Goal: Transaction & Acquisition: Purchase product/service

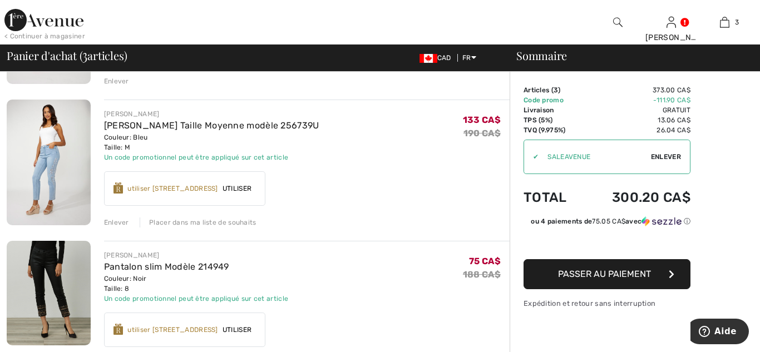
scroll to position [208, 0]
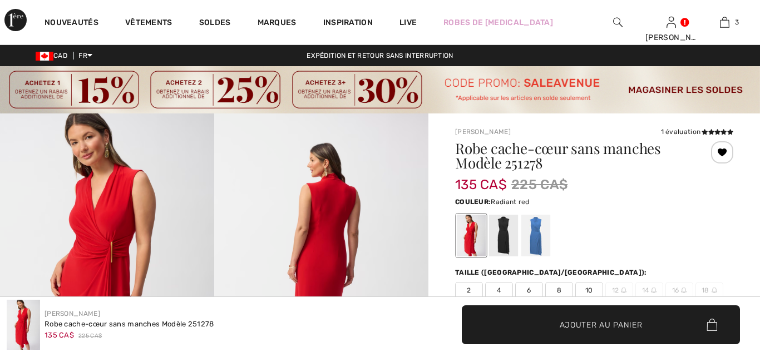
click at [475, 233] on div at bounding box center [471, 236] width 29 height 42
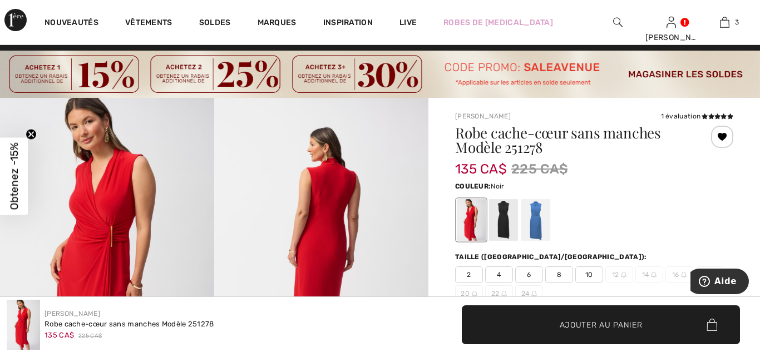
click at [502, 225] on div at bounding box center [503, 221] width 29 height 42
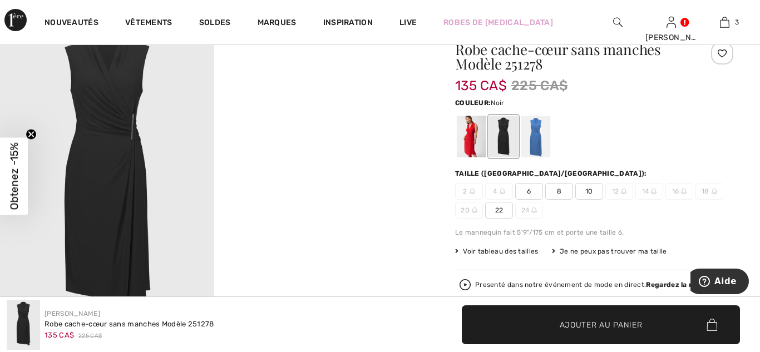
scroll to position [110, 0]
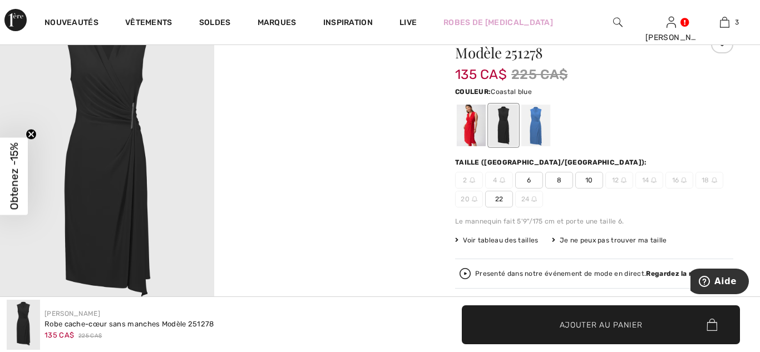
click at [540, 127] on div at bounding box center [535, 126] width 29 height 42
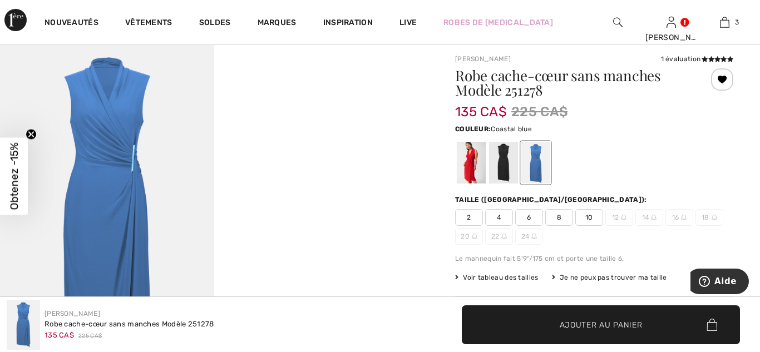
scroll to position [72, 0]
click at [463, 157] on div at bounding box center [471, 164] width 29 height 42
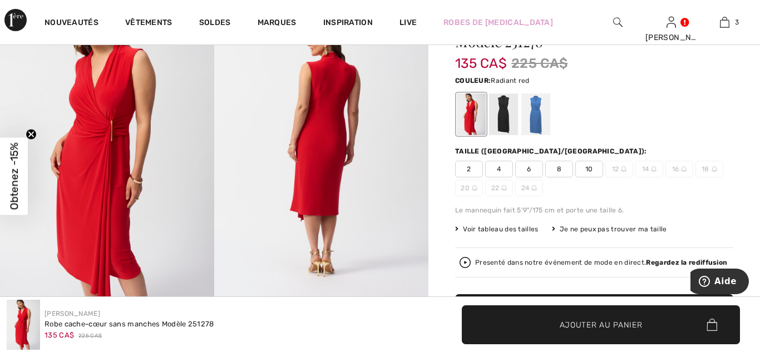
scroll to position [120, 0]
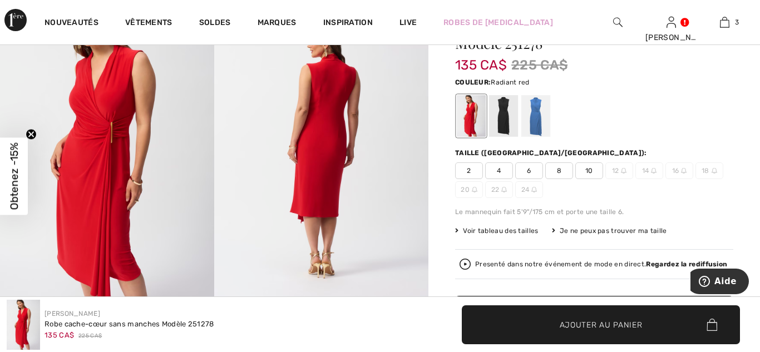
click at [586, 166] on span "10" at bounding box center [589, 170] width 28 height 17
click at [596, 320] on span "Ajouter au panier" at bounding box center [601, 325] width 83 height 12
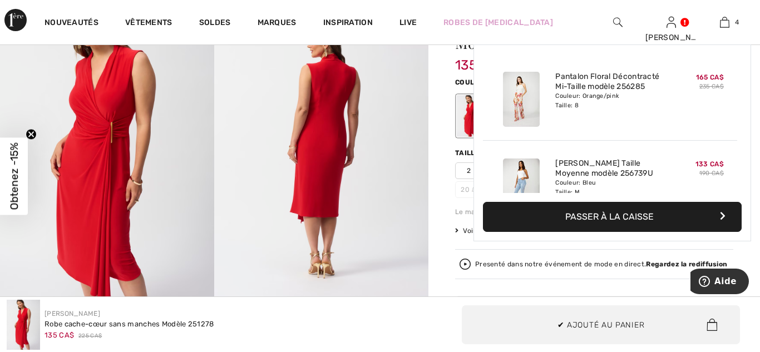
scroll to position [209, 0]
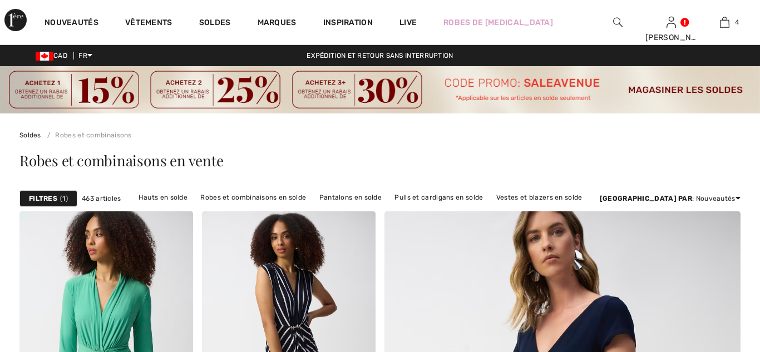
scroll to position [3637, 0]
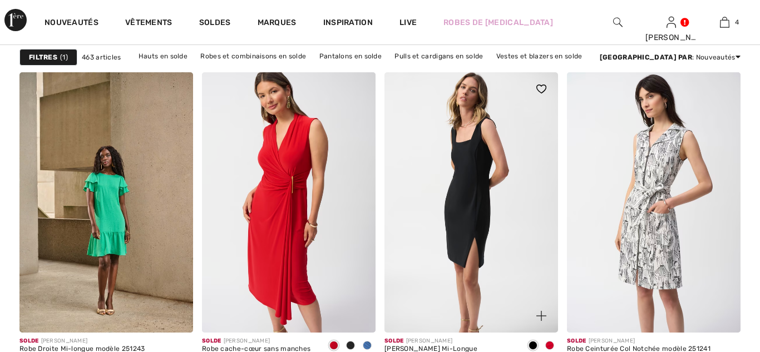
click at [492, 176] on img at bounding box center [471, 202] width 174 height 260
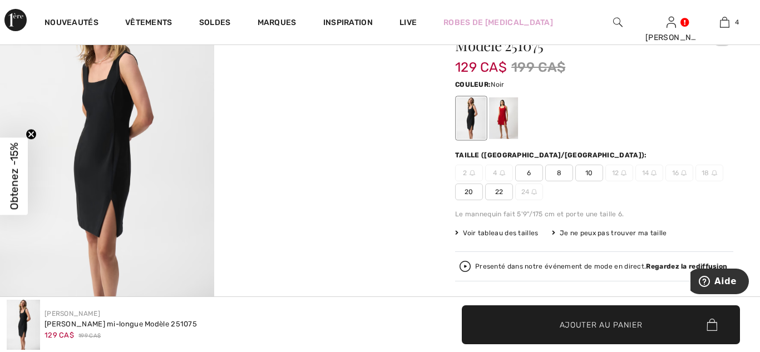
click at [135, 155] on img at bounding box center [107, 156] width 214 height 321
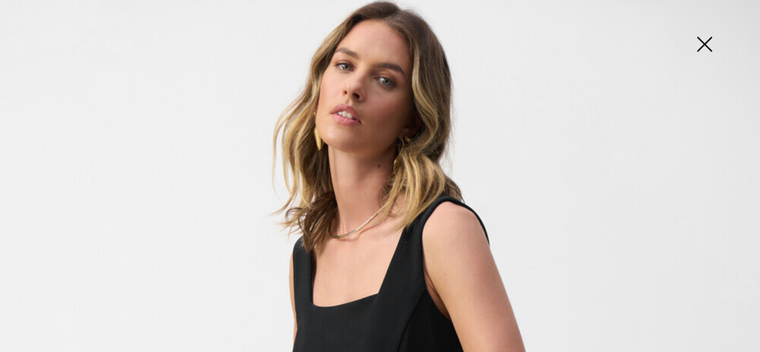
click at [703, 55] on img at bounding box center [705, 45] width 56 height 57
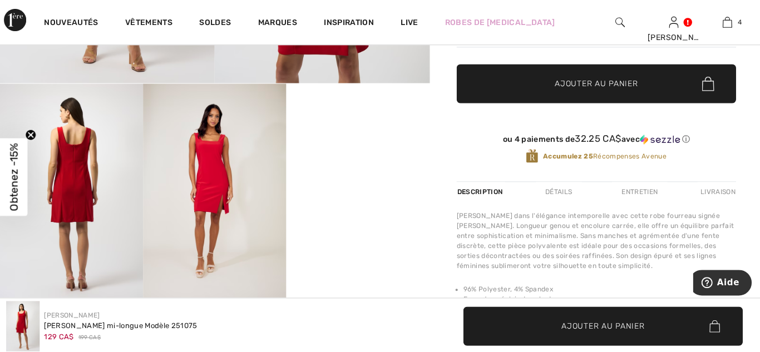
scroll to position [351, 0]
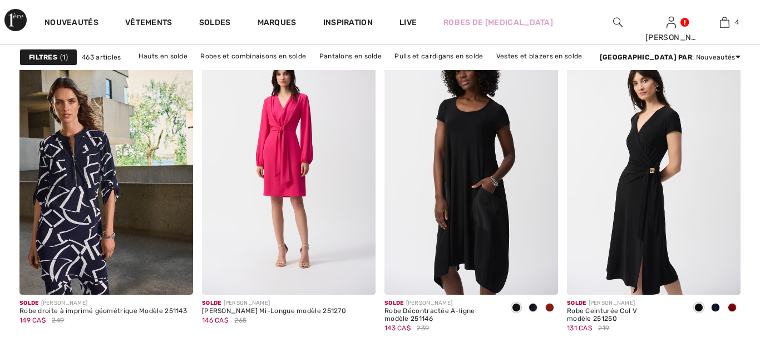
scroll to position [4119, 0]
checkbox input "true"
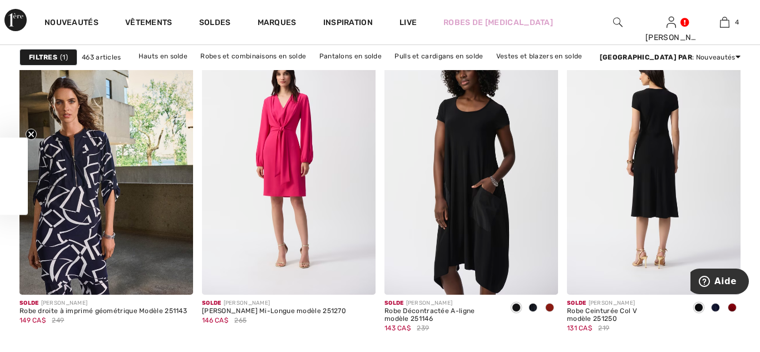
scroll to position [0, 0]
click at [644, 185] on img at bounding box center [654, 164] width 174 height 260
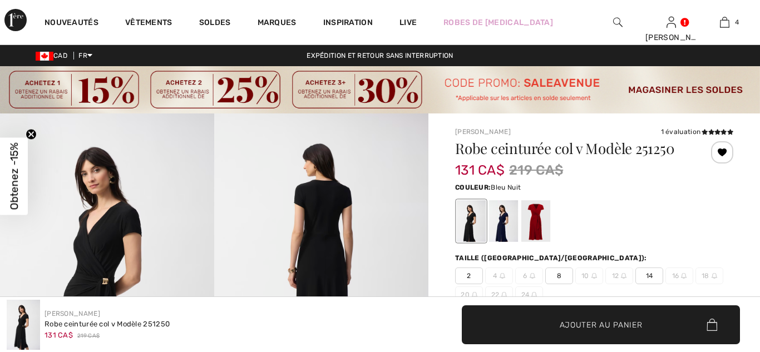
click at [503, 201] on div at bounding box center [503, 222] width 29 height 42
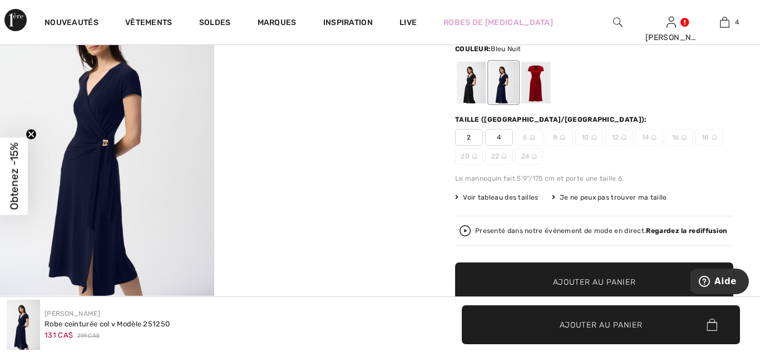
scroll to position [145, 0]
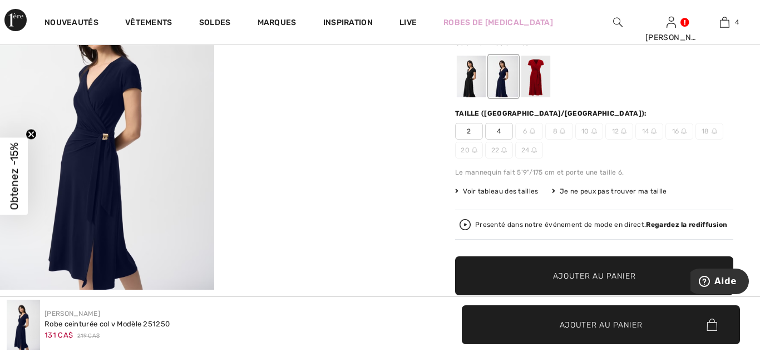
click at [536, 78] on div at bounding box center [535, 77] width 29 height 42
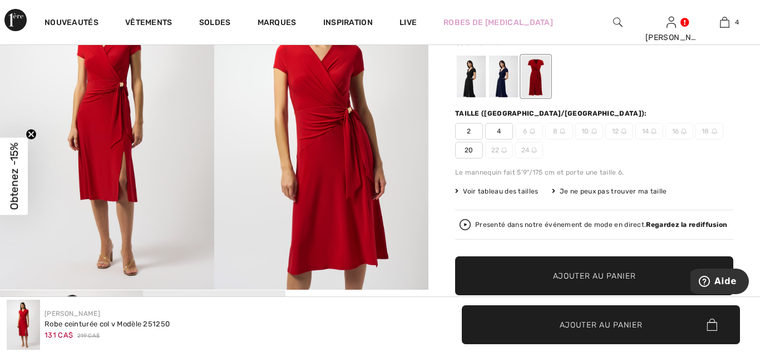
click at [466, 88] on div at bounding box center [471, 77] width 29 height 42
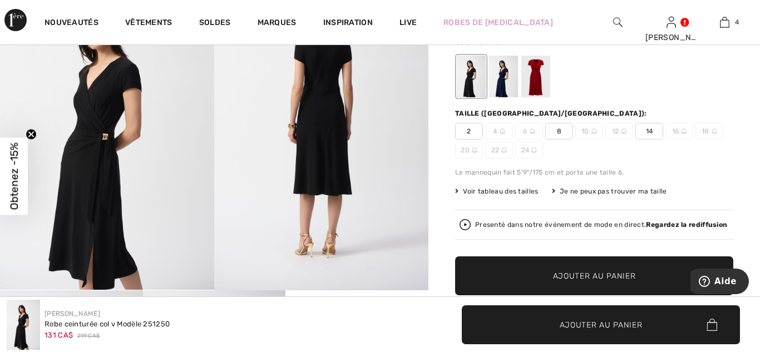
click at [564, 132] on span "8" at bounding box center [559, 131] width 28 height 17
click at [597, 276] on span "Ajouter au panier" at bounding box center [594, 276] width 83 height 12
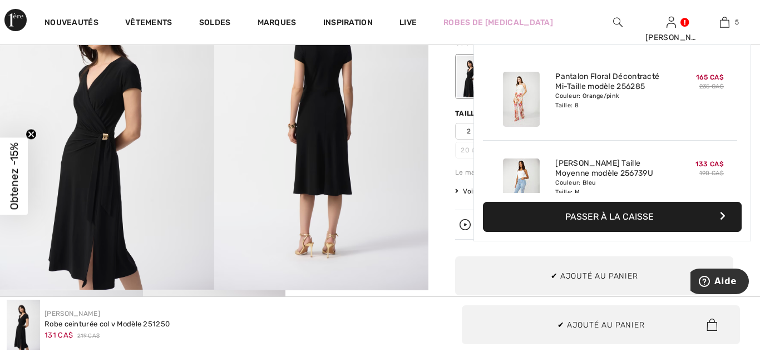
scroll to position [295, 0]
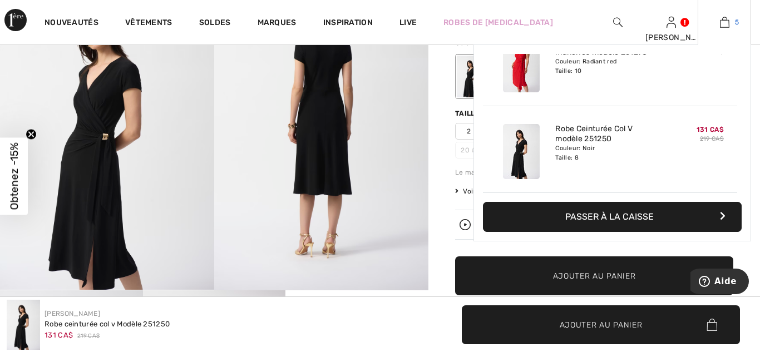
click at [723, 23] on img at bounding box center [724, 22] width 9 height 13
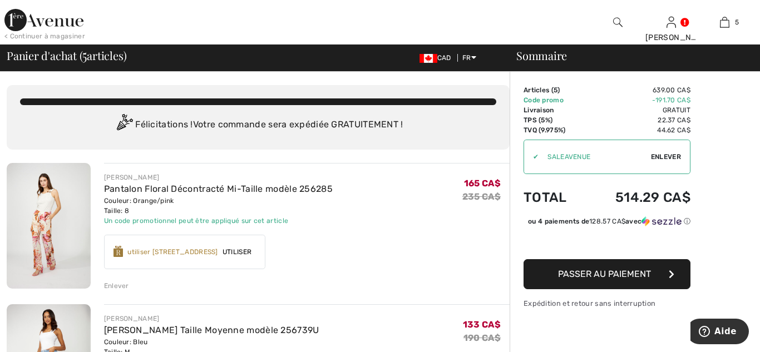
click at [180, 253] on div "utiliser 600 Récompenses Avenue" at bounding box center [172, 252] width 91 height 10
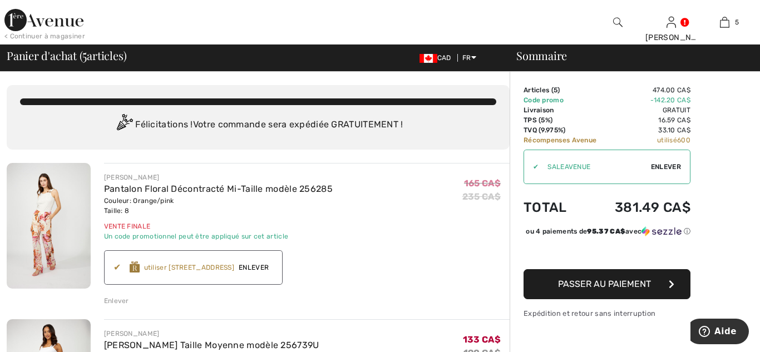
click at [273, 266] on span "Enlever" at bounding box center [253, 268] width 39 height 10
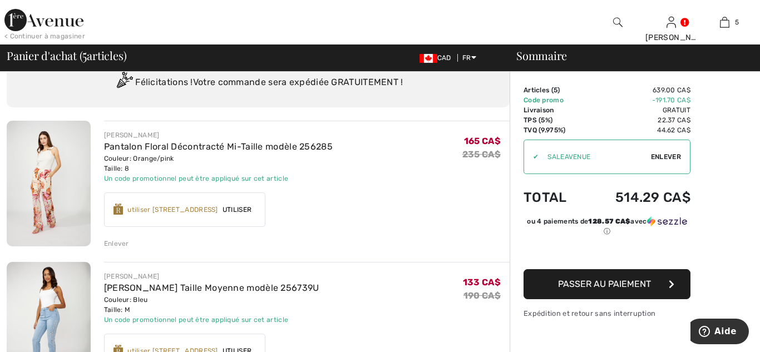
scroll to position [42, 0]
click at [251, 208] on span "Utiliser" at bounding box center [237, 210] width 38 height 10
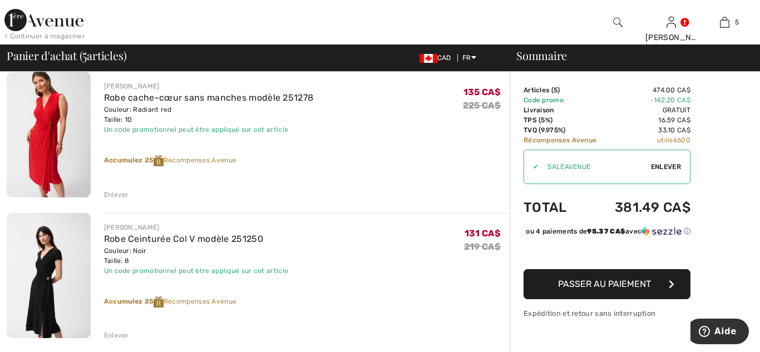
scroll to position [519, 0]
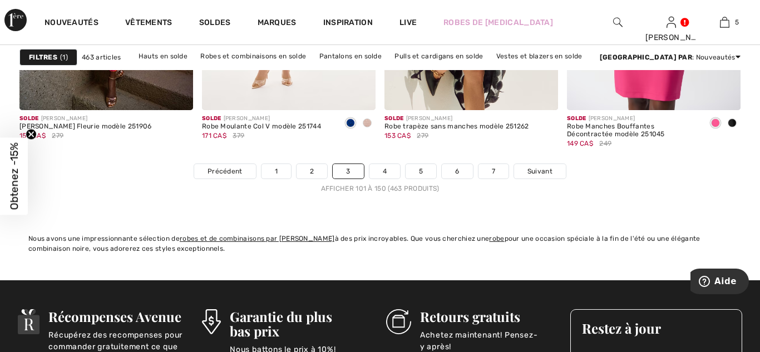
scroll to position [4992, 0]
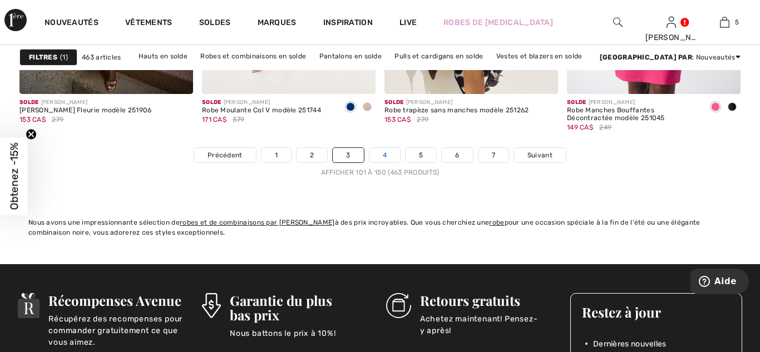
click at [381, 157] on link "4" at bounding box center [384, 155] width 31 height 14
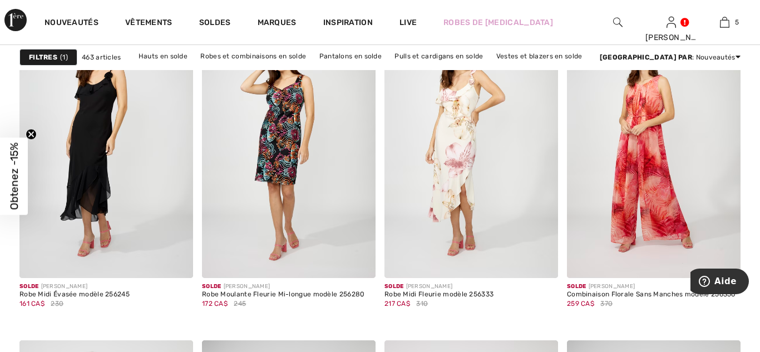
scroll to position [1887, 0]
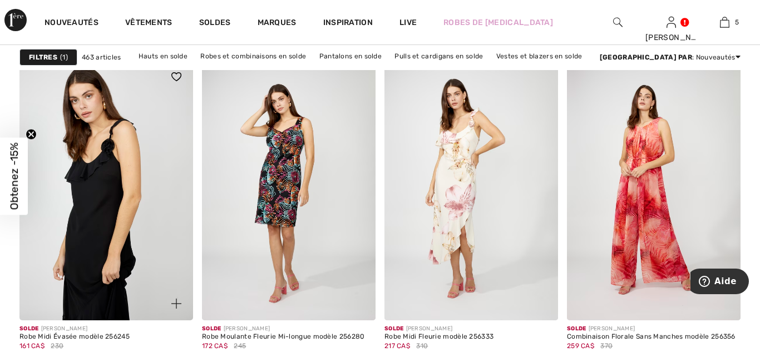
click at [100, 200] on img at bounding box center [106, 190] width 174 height 260
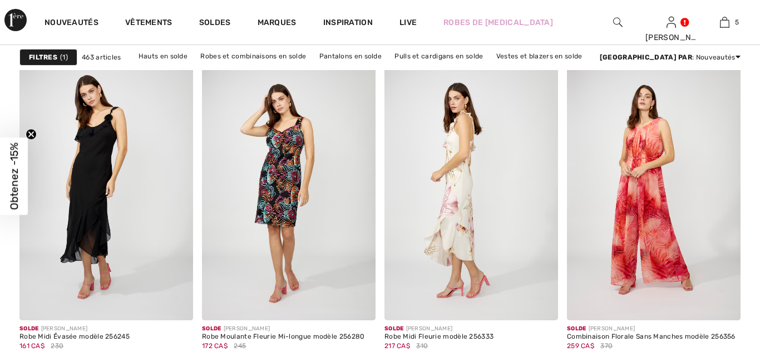
scroll to position [1914, 0]
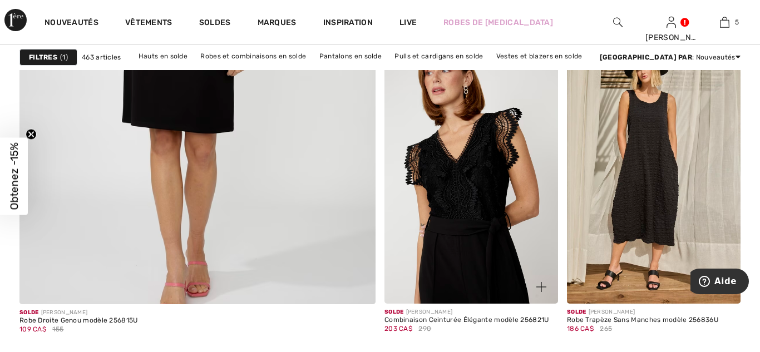
click at [514, 218] on img at bounding box center [471, 173] width 174 height 260
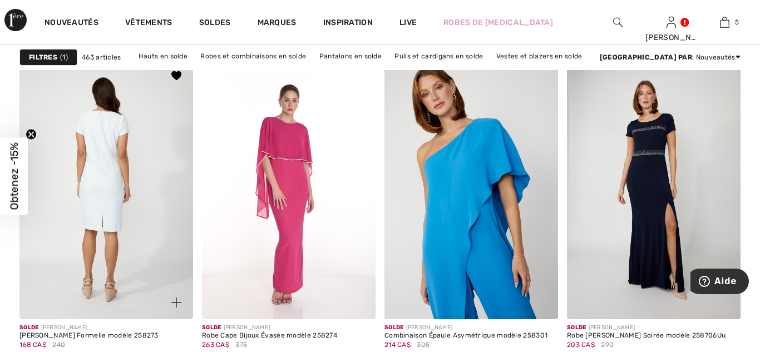
scroll to position [4121, 0]
click at [135, 228] on img at bounding box center [106, 190] width 174 height 260
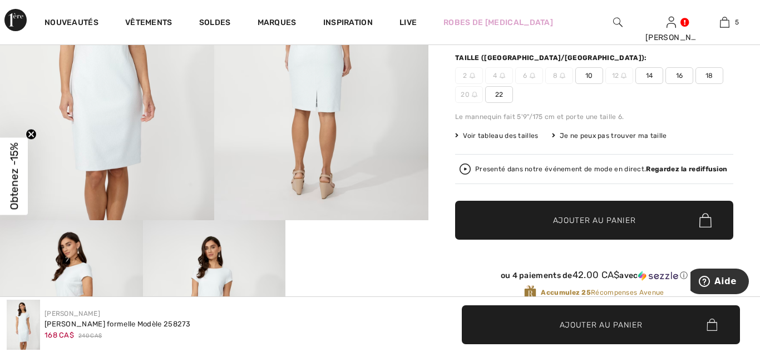
scroll to position [214, 0]
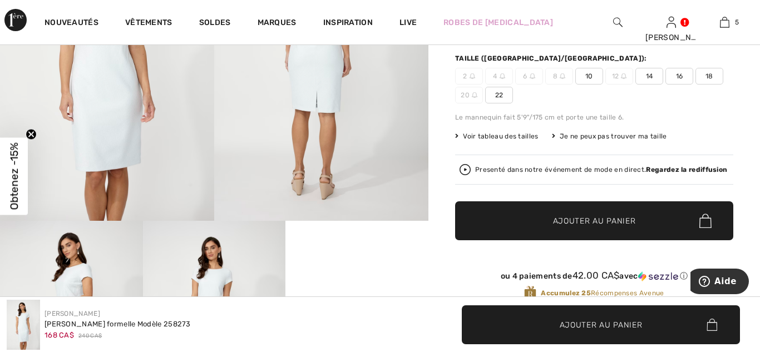
click at [68, 137] on img at bounding box center [107, 60] width 214 height 322
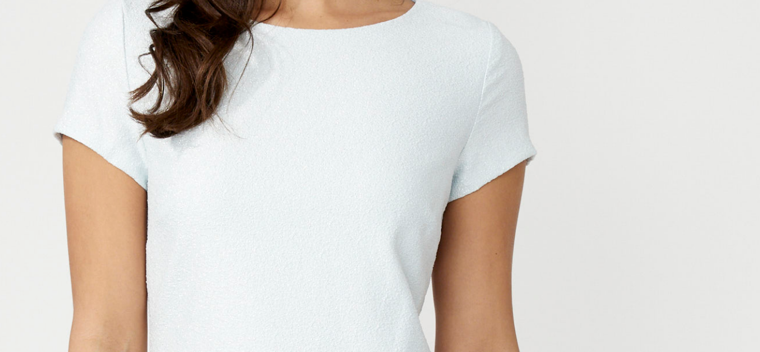
scroll to position [218, 0]
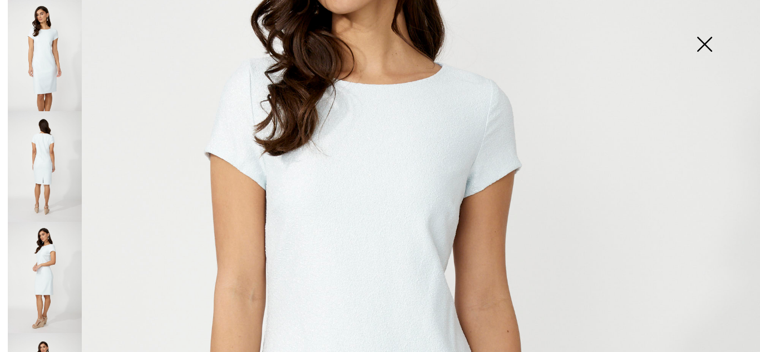
click at [45, 164] on img at bounding box center [45, 166] width 74 height 111
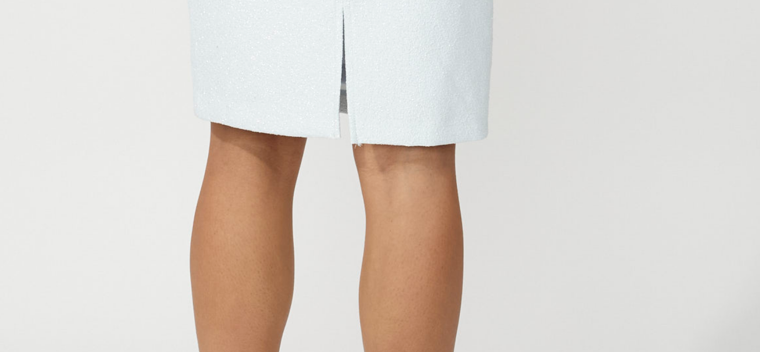
scroll to position [621, 0]
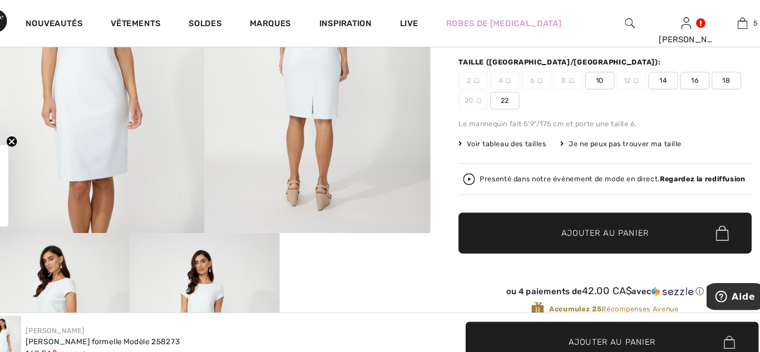
scroll to position [213, 0]
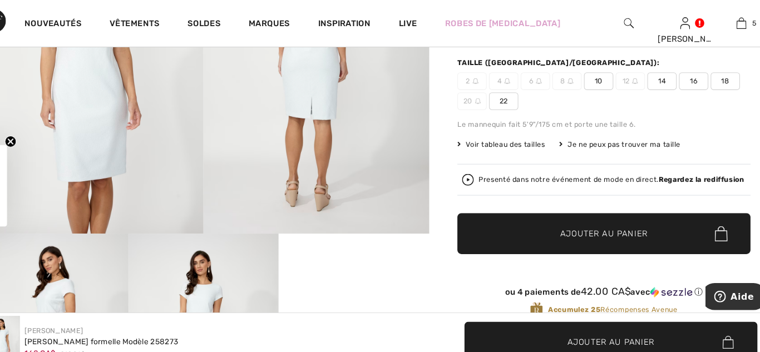
click at [588, 80] on span "10" at bounding box center [589, 77] width 28 height 17
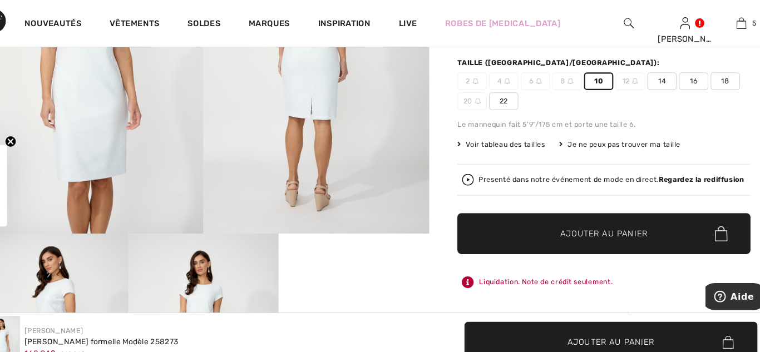
click at [582, 216] on span "Ajouter au panier" at bounding box center [594, 222] width 83 height 12
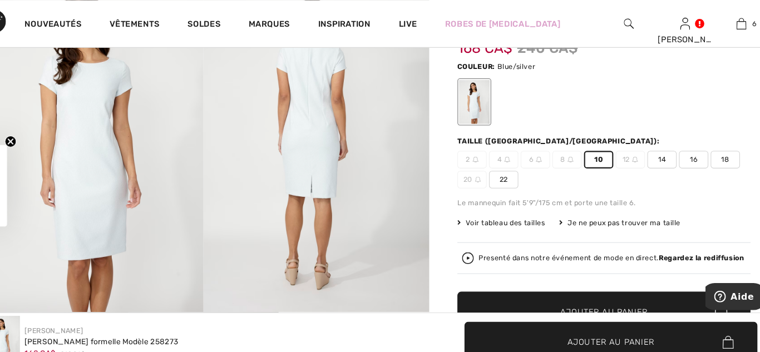
scroll to position [0, 0]
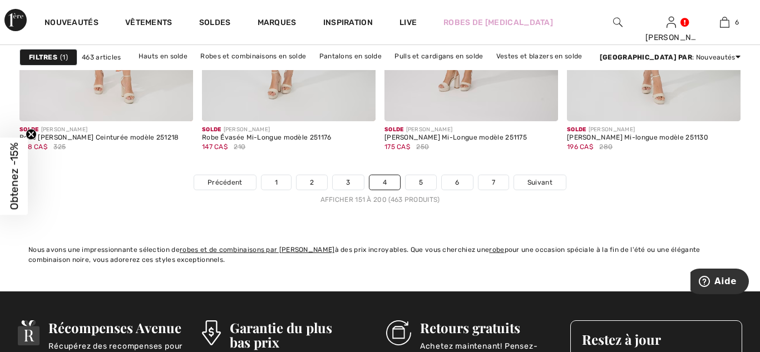
scroll to position [4942, 0]
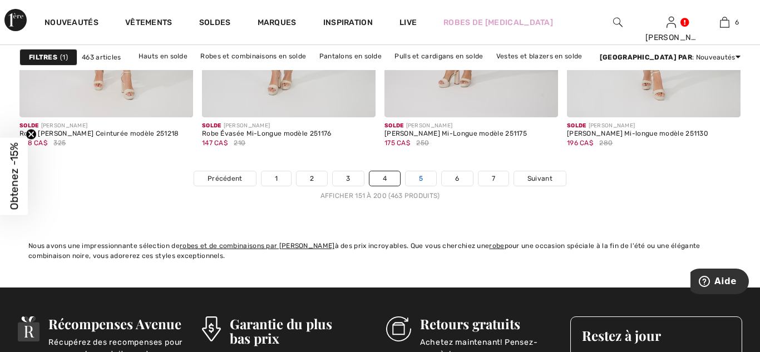
click at [423, 177] on link "5" at bounding box center [421, 178] width 31 height 14
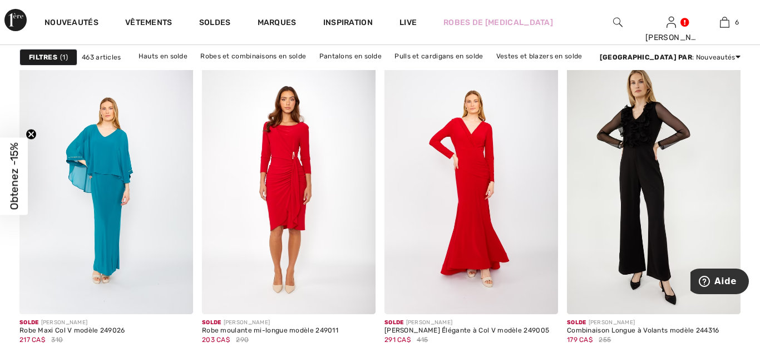
scroll to position [1923, 0]
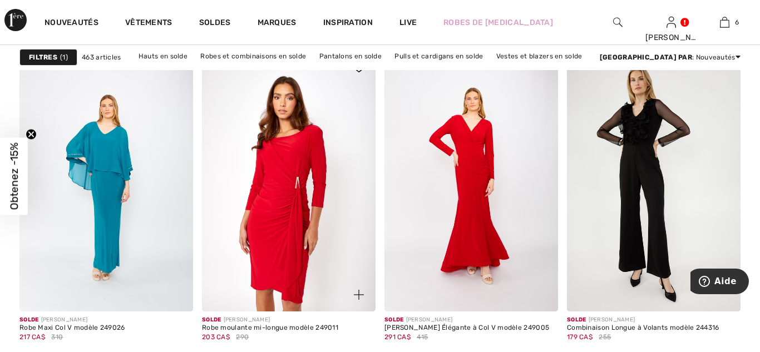
click at [297, 216] on img at bounding box center [289, 181] width 174 height 260
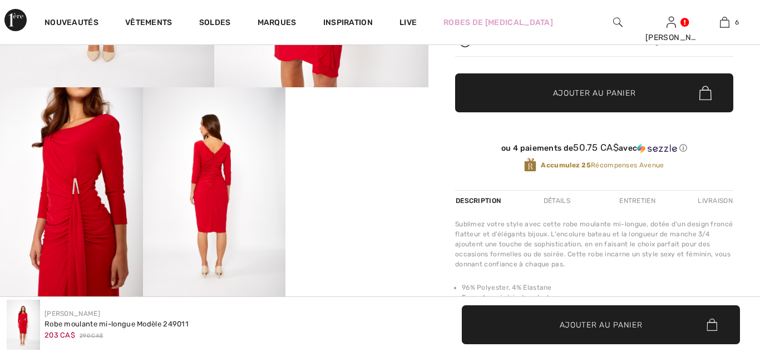
scroll to position [348, 0]
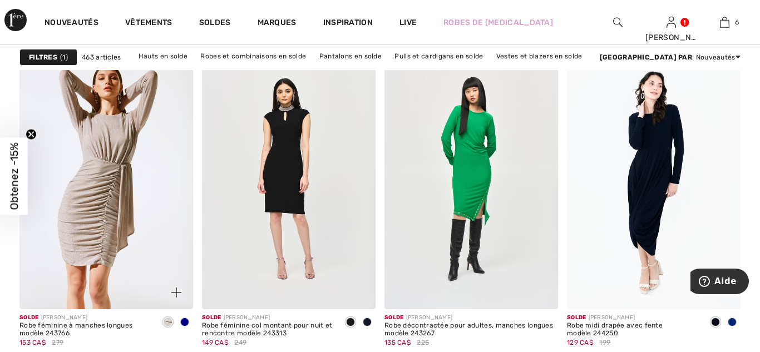
scroll to position [4429, 0]
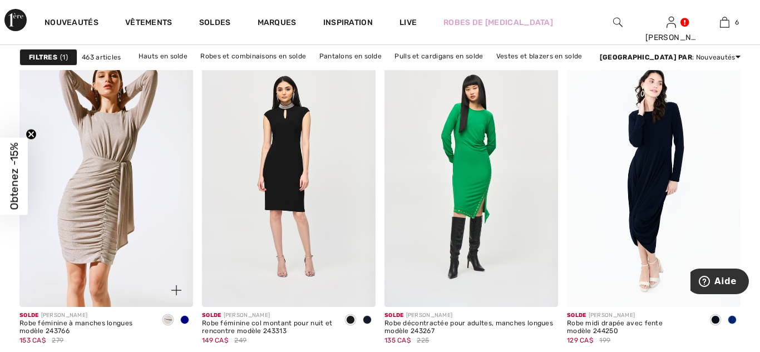
click at [112, 188] on img at bounding box center [106, 177] width 174 height 260
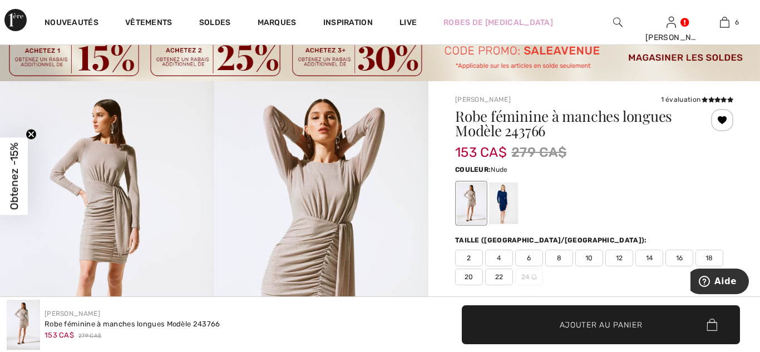
scroll to position [29, 0]
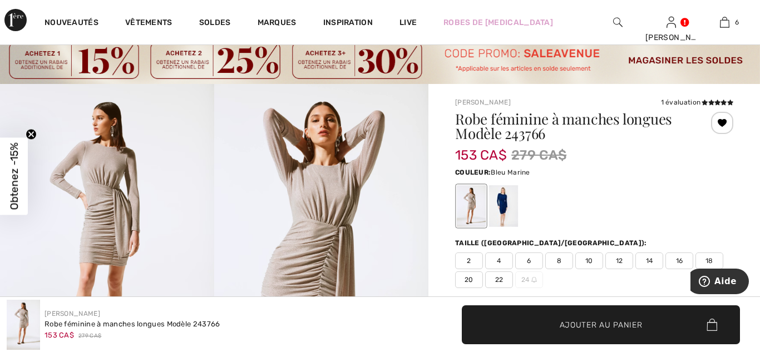
click at [507, 209] on div at bounding box center [503, 207] width 29 height 42
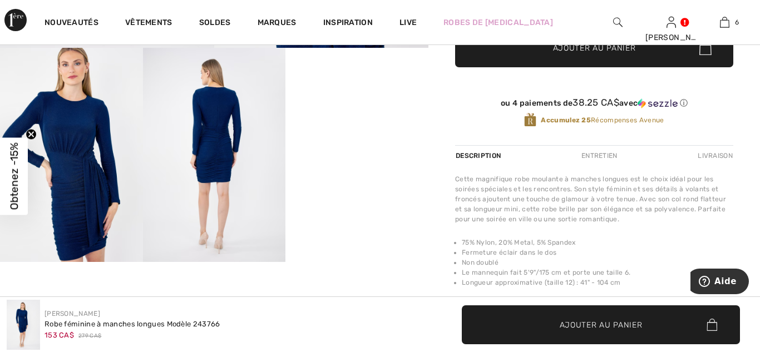
scroll to position [388, 0]
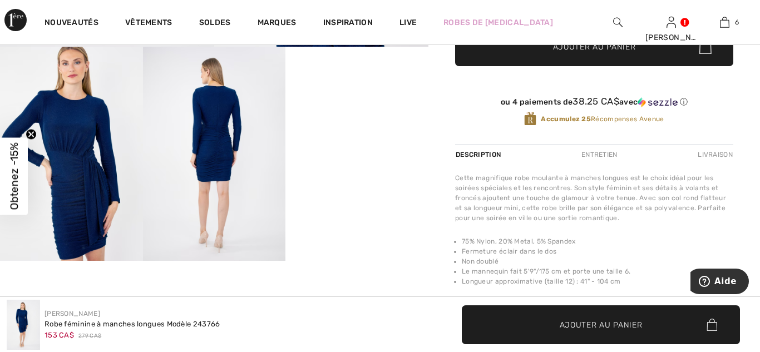
click at [347, 118] on video "Your browser does not support the video tag." at bounding box center [356, 82] width 143 height 71
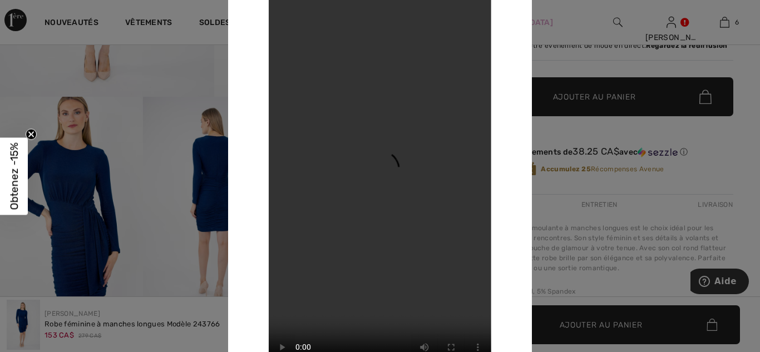
scroll to position [337, 0]
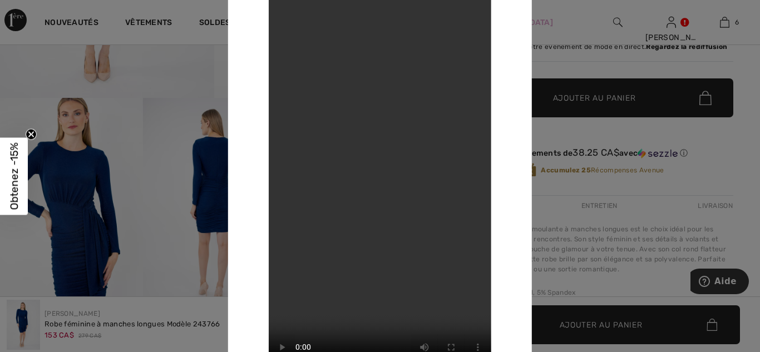
click at [555, 15] on div at bounding box center [380, 176] width 760 height 352
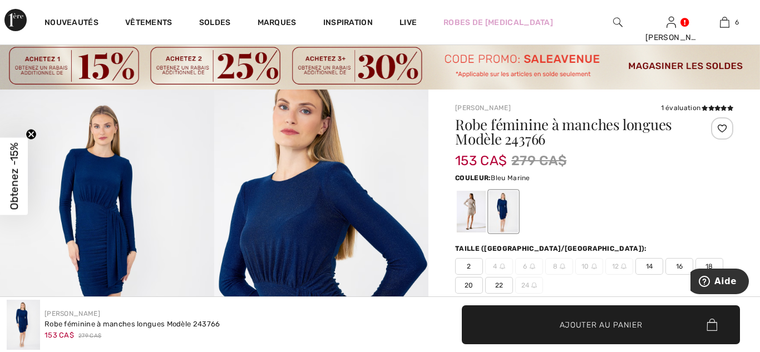
scroll to position [25, 0]
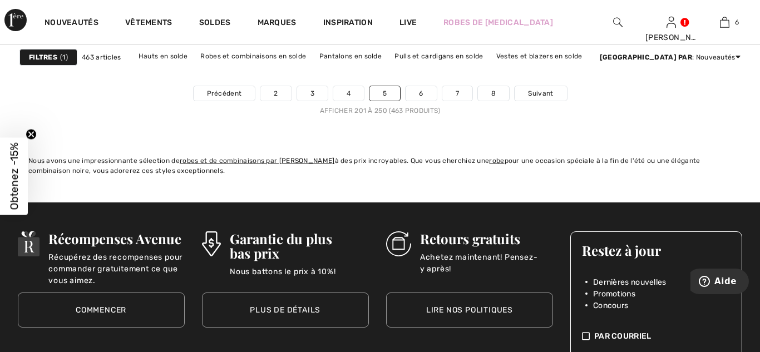
scroll to position [5058, 0]
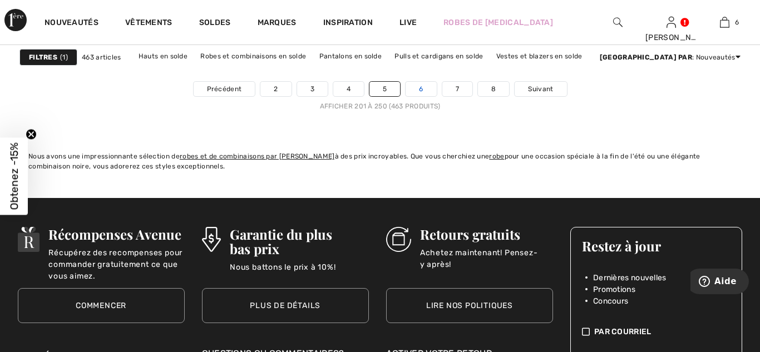
click at [424, 91] on link "6" at bounding box center [421, 89] width 31 height 14
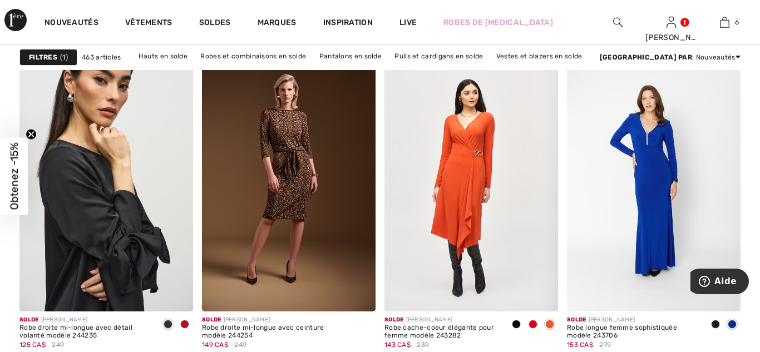
scroll to position [804, 0]
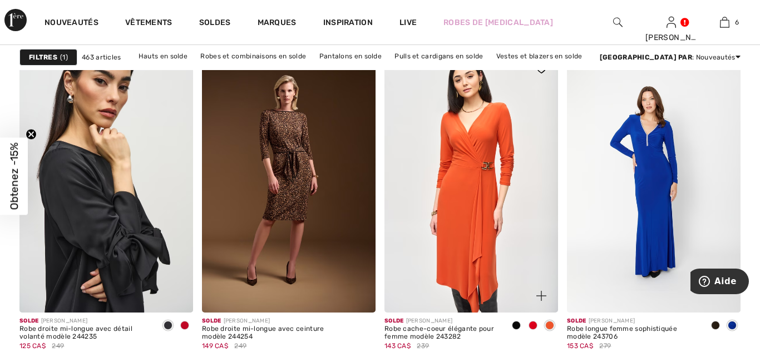
click at [485, 183] on img at bounding box center [471, 182] width 174 height 260
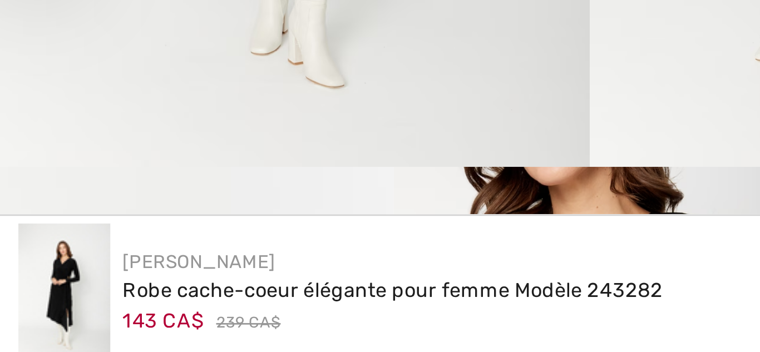
scroll to position [156, 0]
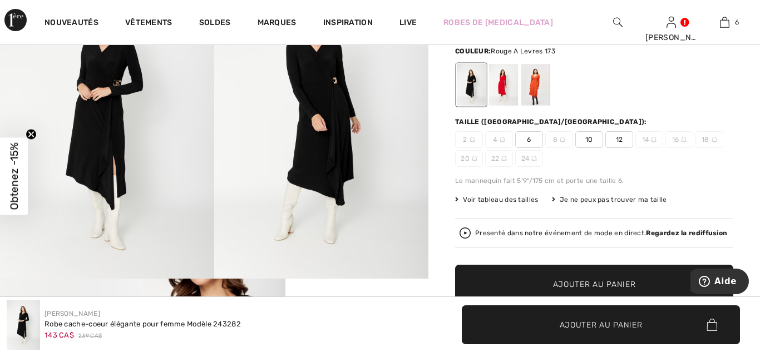
click at [504, 85] on div at bounding box center [503, 86] width 29 height 42
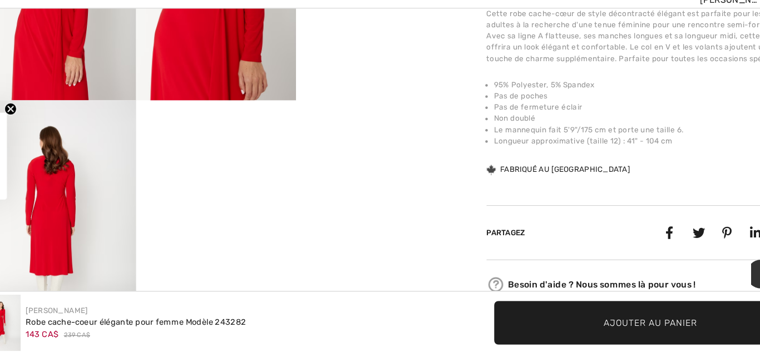
scroll to position [549, 0]
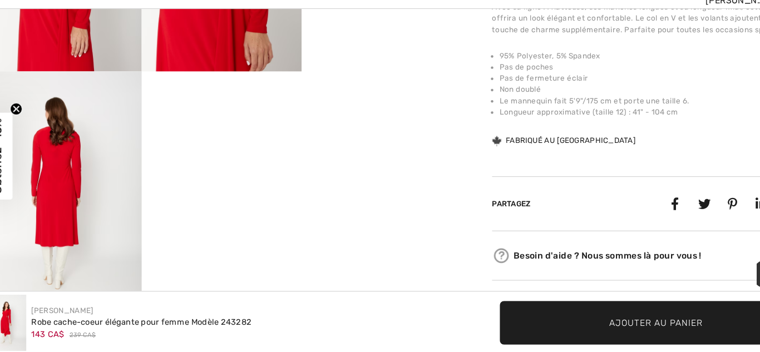
click at [123, 248] on img at bounding box center [71, 208] width 143 height 214
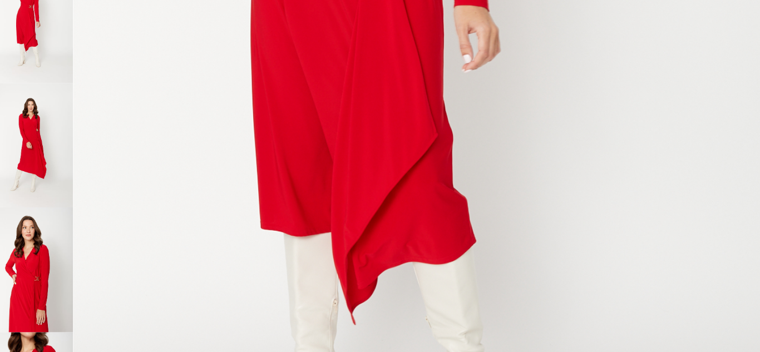
scroll to position [555, 0]
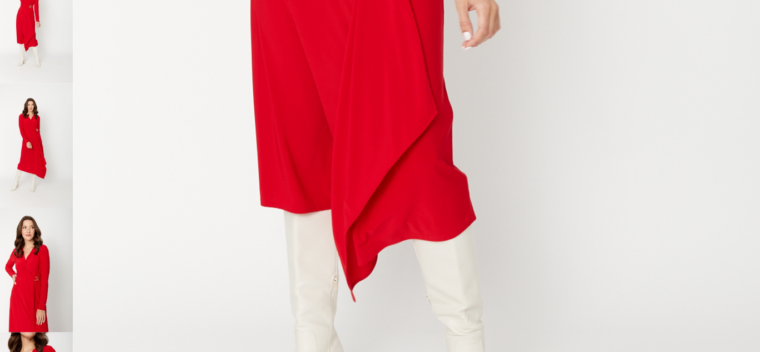
click at [58, 292] on img at bounding box center [45, 277] width 74 height 111
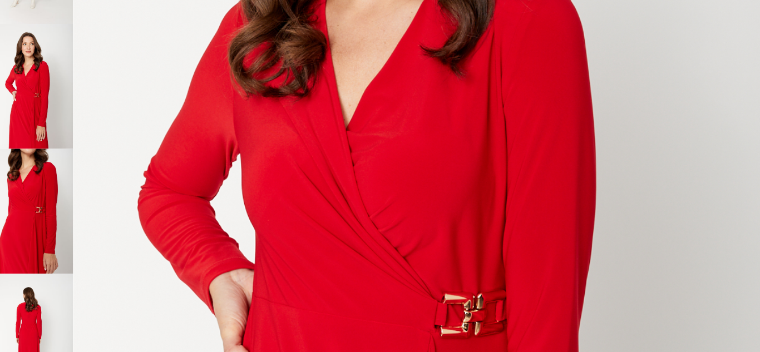
scroll to position [165, 0]
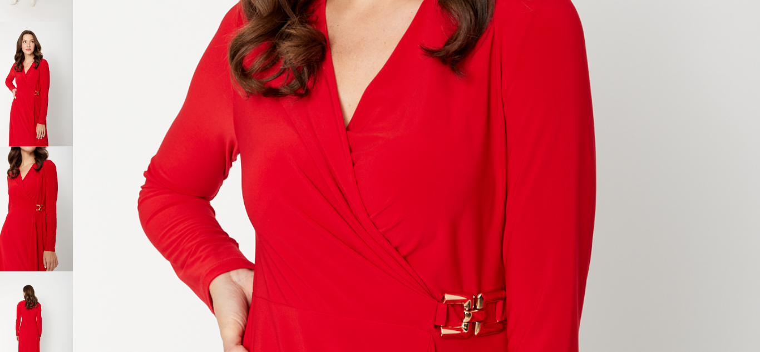
click at [53, 297] on img at bounding box center [45, 334] width 74 height 111
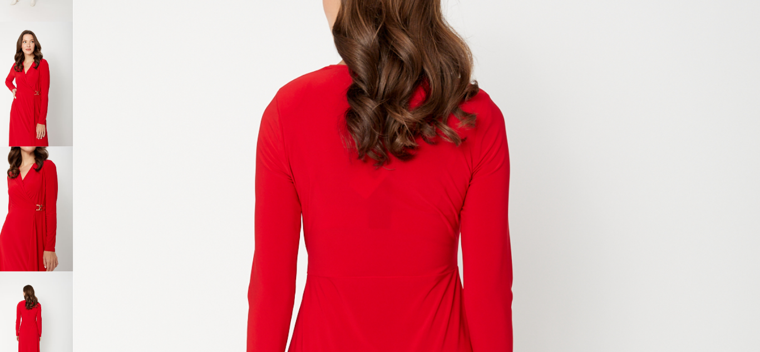
scroll to position [165, 0]
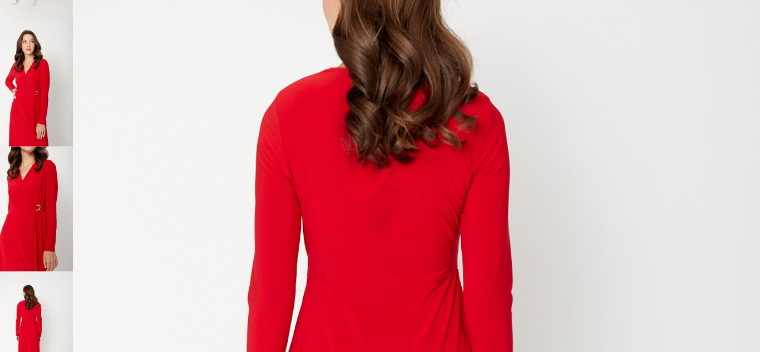
click at [45, 253] on img at bounding box center [45, 223] width 74 height 111
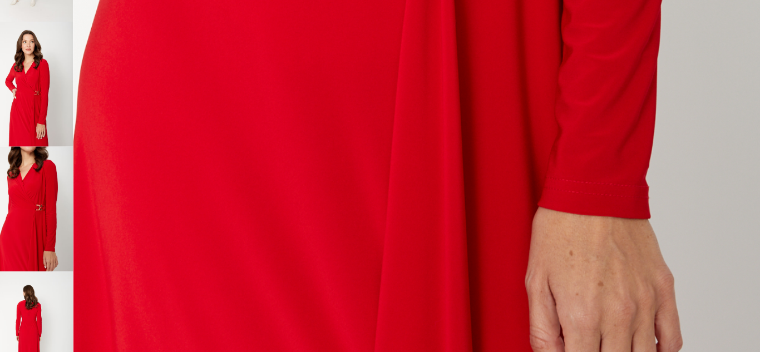
scroll to position [788, 0]
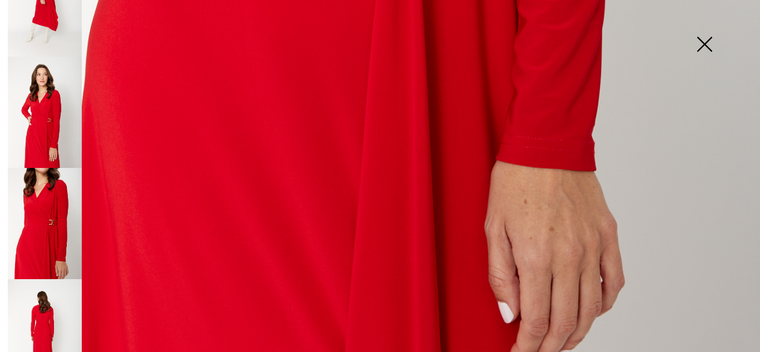
click at [699, 51] on img at bounding box center [705, 45] width 56 height 57
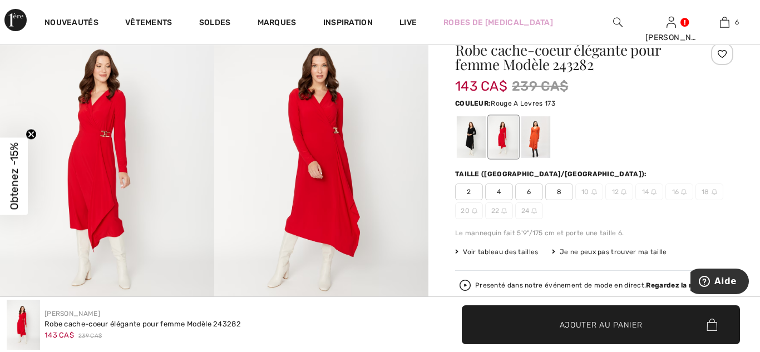
scroll to position [85, 0]
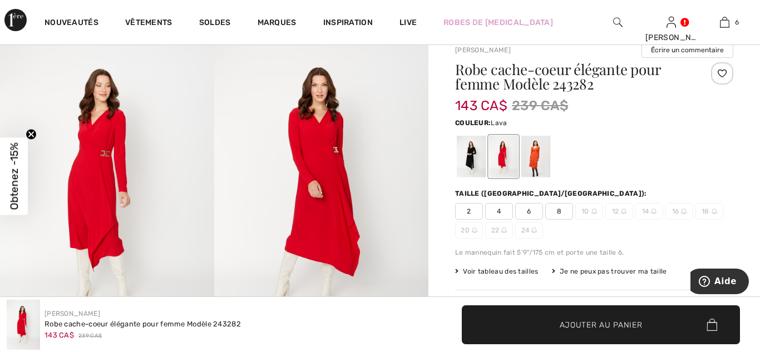
click at [534, 162] on div at bounding box center [535, 157] width 29 height 42
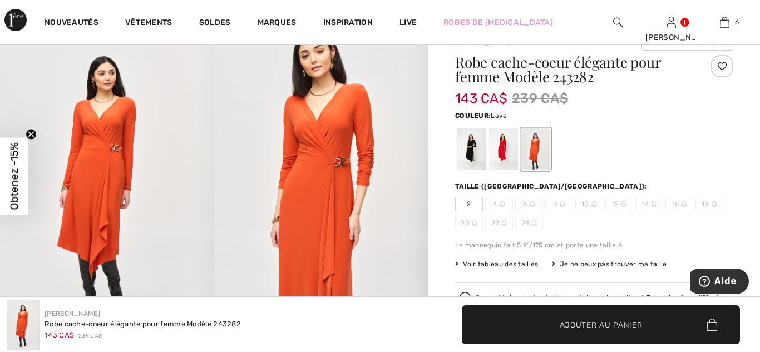
scroll to position [90, 0]
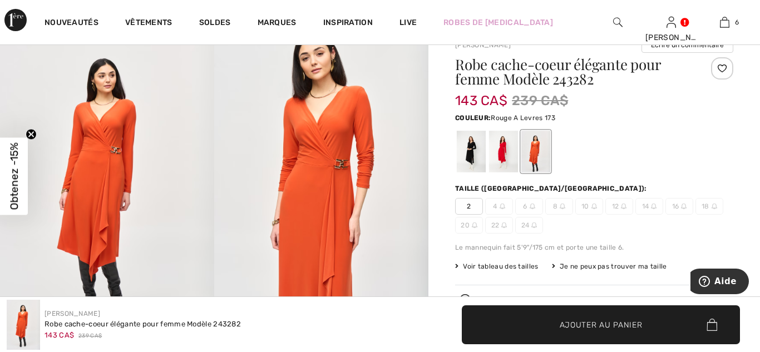
click at [502, 153] on div at bounding box center [503, 152] width 29 height 42
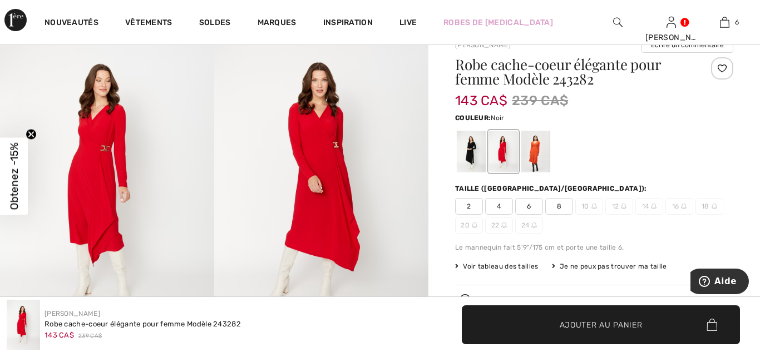
click at [469, 150] on div at bounding box center [471, 152] width 29 height 42
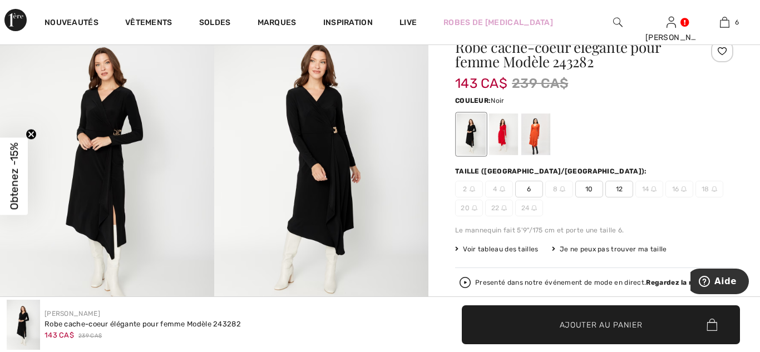
scroll to position [121, 0]
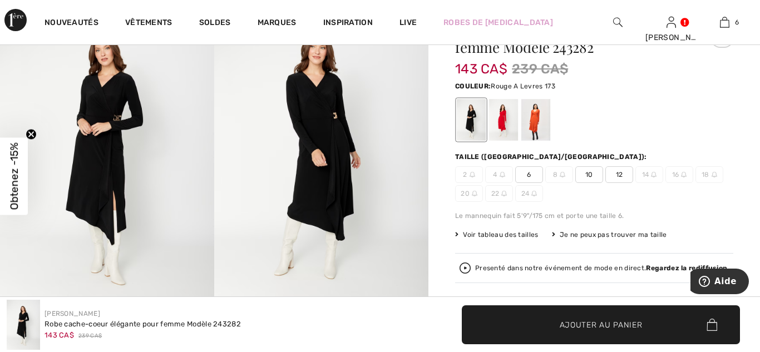
click at [503, 124] on div at bounding box center [503, 121] width 29 height 42
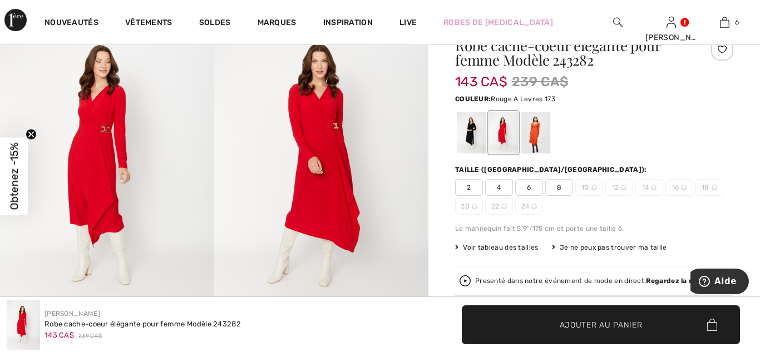
scroll to position [108, 0]
click at [469, 136] on div at bounding box center [471, 134] width 29 height 42
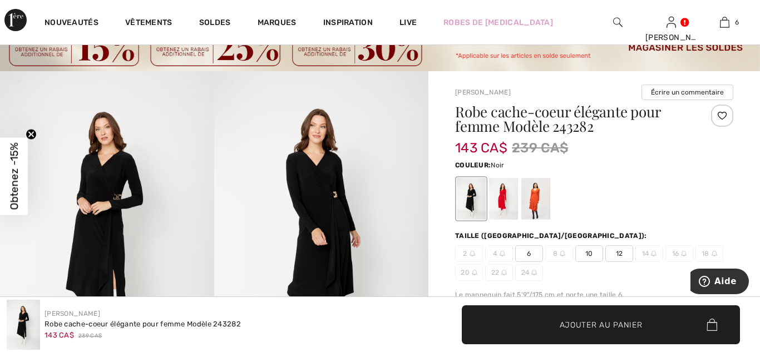
scroll to position [41, 0]
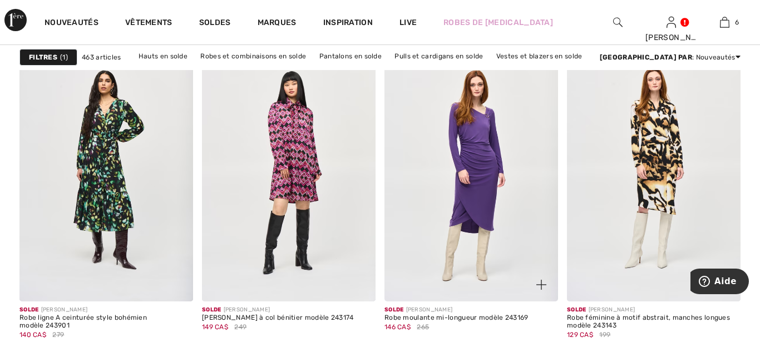
click at [483, 213] on img at bounding box center [471, 171] width 174 height 260
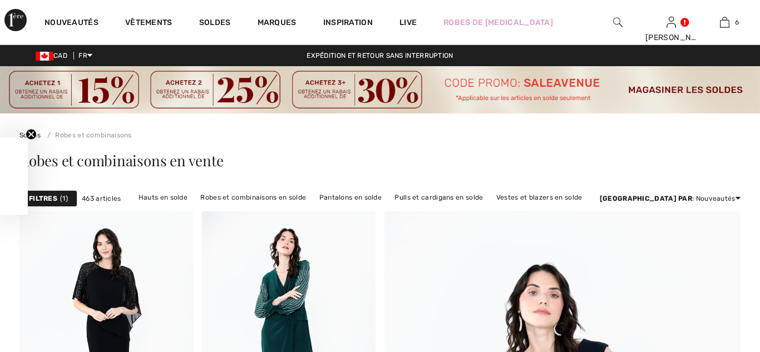
scroll to position [1615, 0]
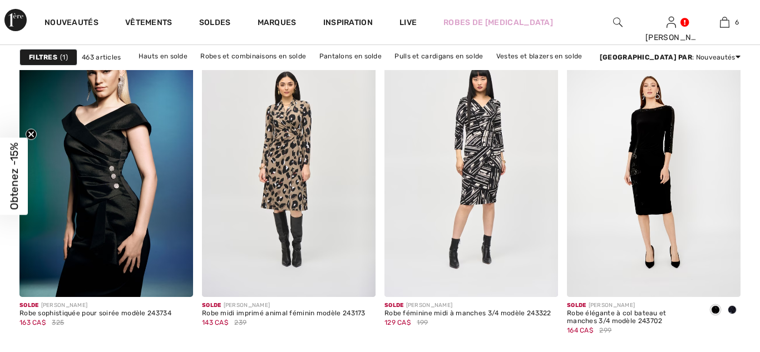
checkbox input "true"
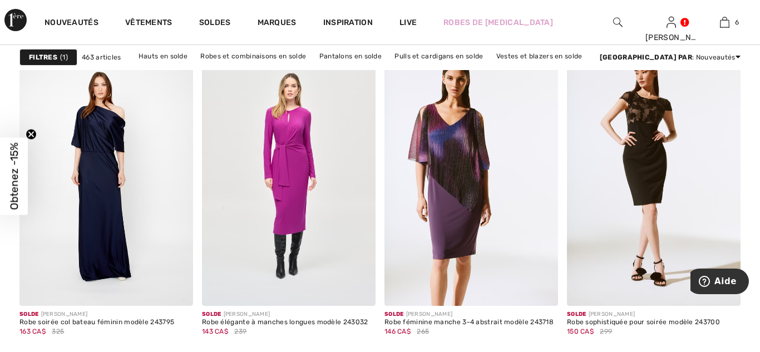
scroll to position [1931, 0]
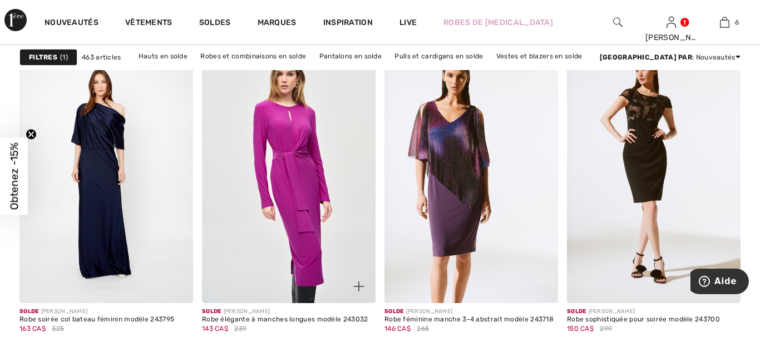
click at [315, 168] on img at bounding box center [289, 173] width 174 height 260
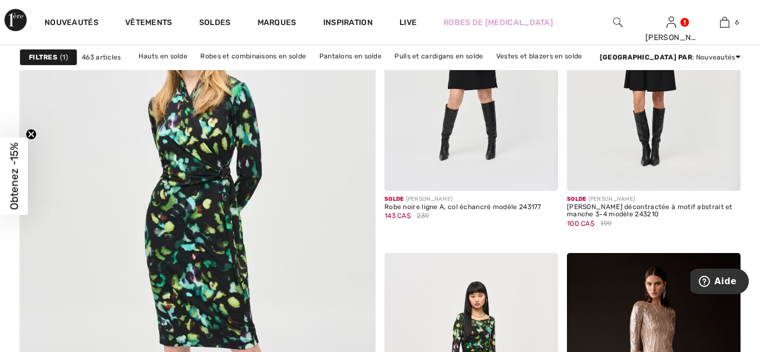
scroll to position [2813, 0]
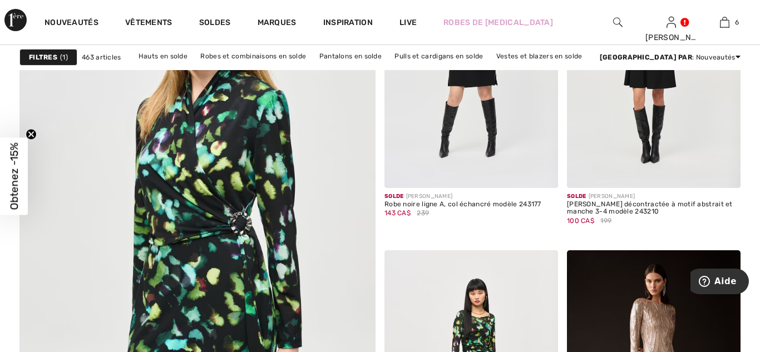
click at [240, 269] on img at bounding box center [197, 248] width 427 height 641
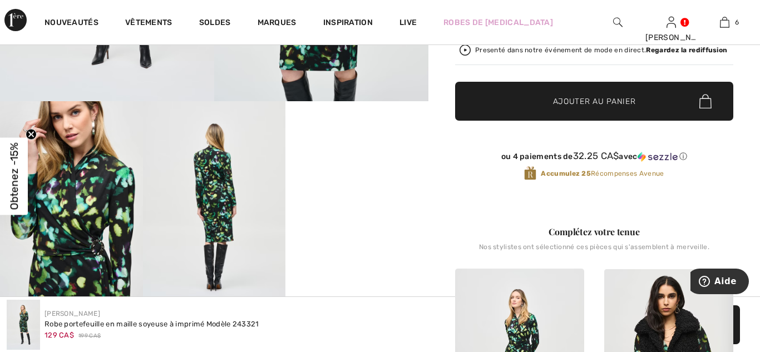
scroll to position [144, 0]
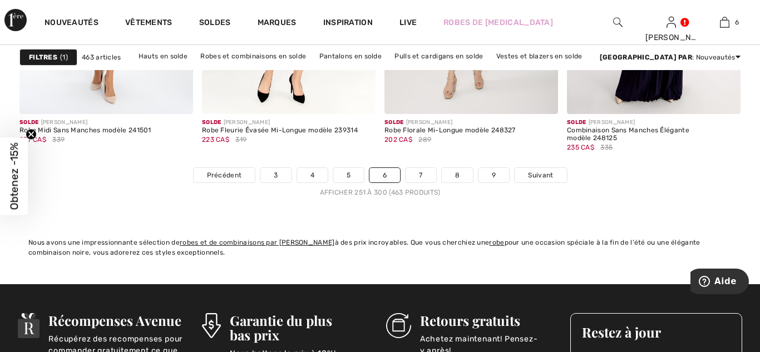
scroll to position [4974, 0]
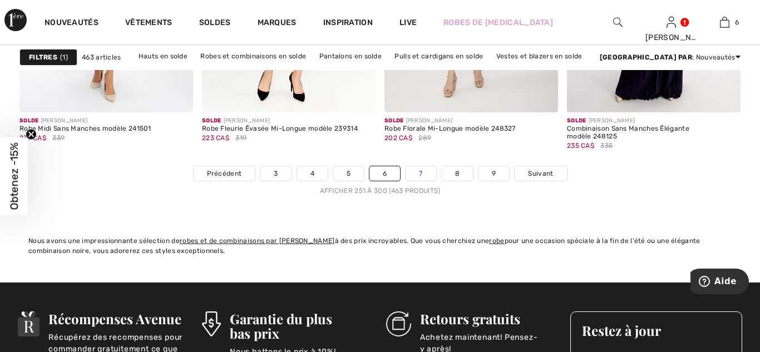
click at [421, 174] on link "7" at bounding box center [421, 173] width 30 height 14
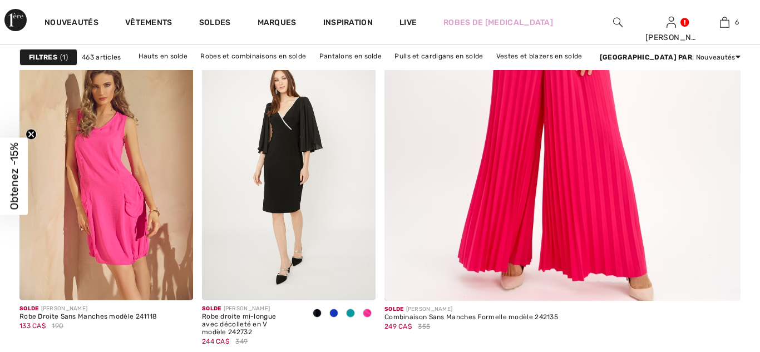
scroll to position [494, 0]
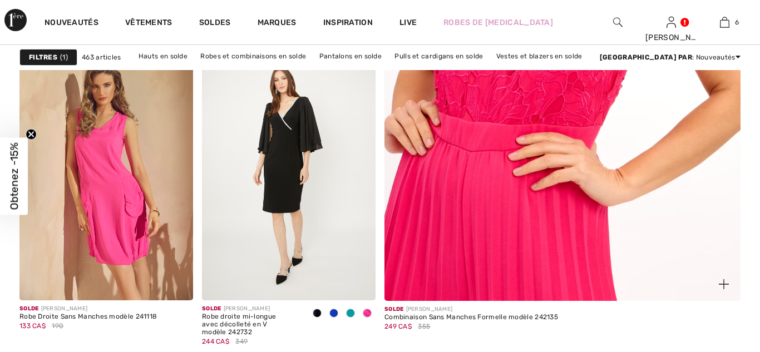
checkbox input "true"
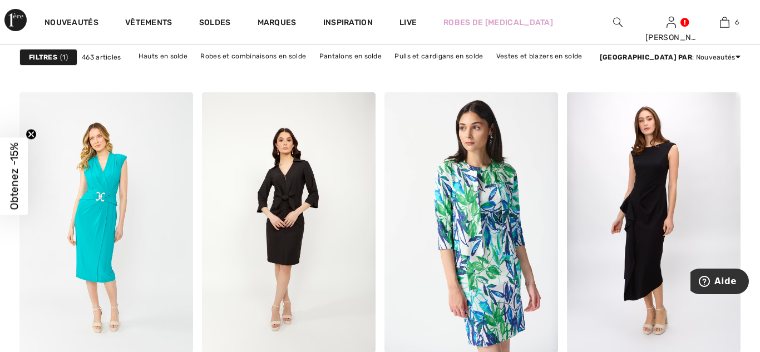
scroll to position [1535, 0]
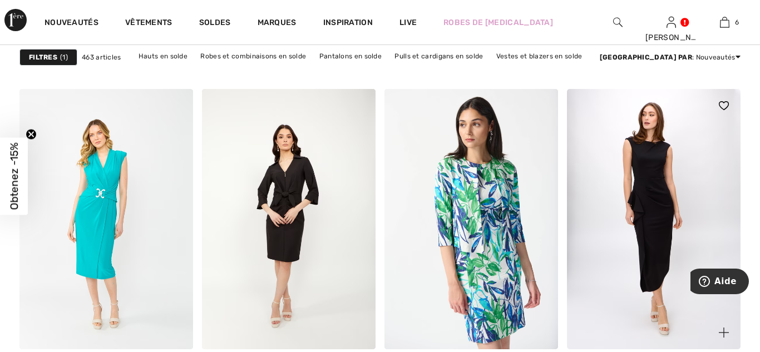
click at [683, 238] on img at bounding box center [654, 219] width 174 height 260
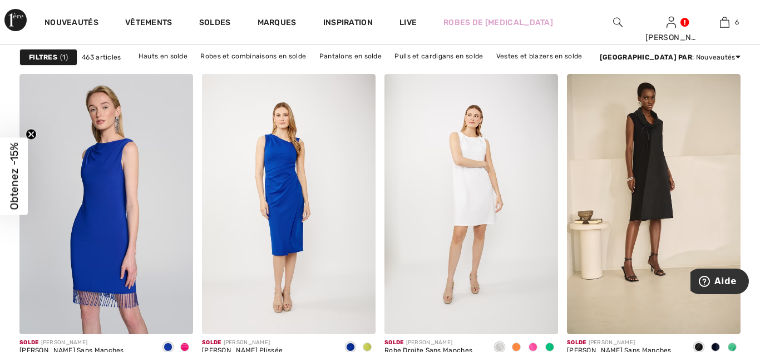
scroll to position [1905, 0]
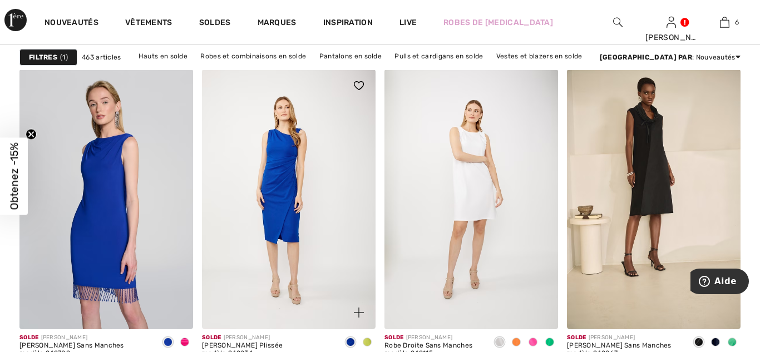
click at [311, 186] on img at bounding box center [289, 199] width 174 height 260
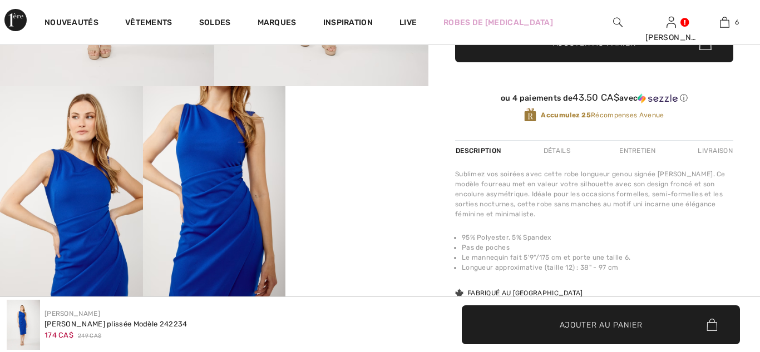
scroll to position [349, 0]
checkbox input "true"
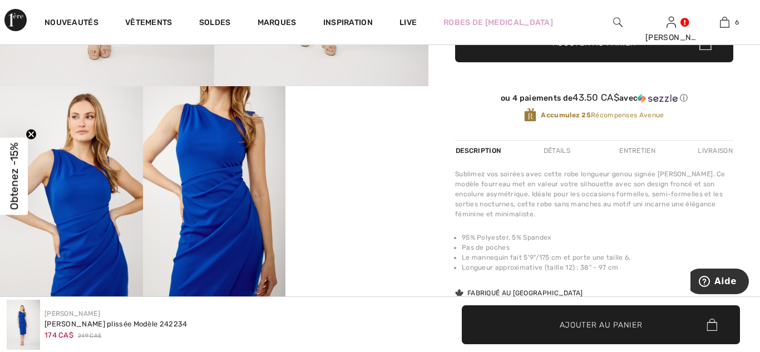
scroll to position [0, 0]
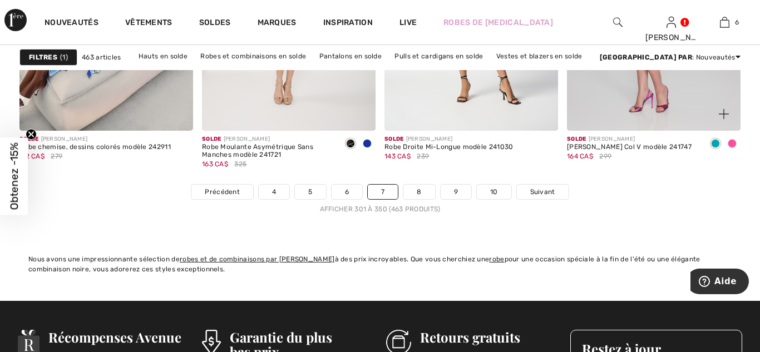
scroll to position [4928, 0]
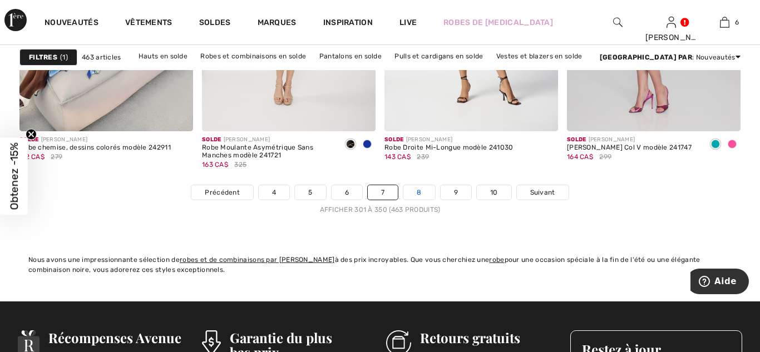
click at [418, 190] on link "8" at bounding box center [418, 192] width 31 height 14
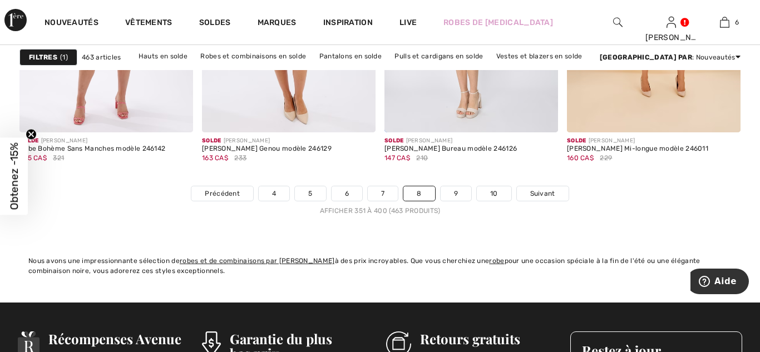
scroll to position [4955, 0]
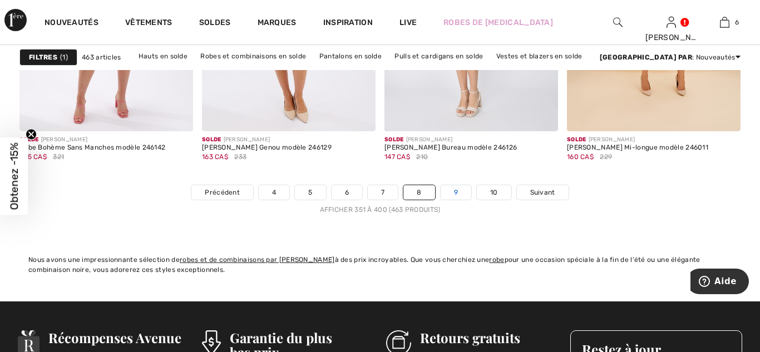
click at [454, 195] on link "9" at bounding box center [456, 192] width 31 height 14
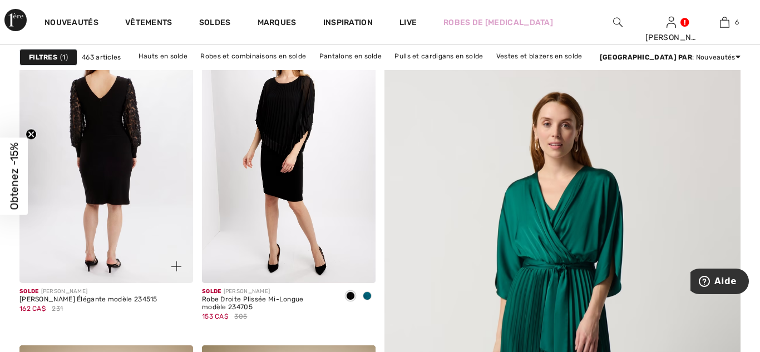
scroll to position [166, 0]
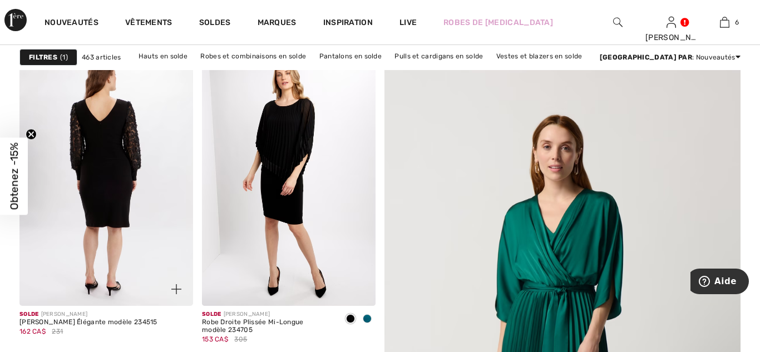
click at [115, 164] on img at bounding box center [106, 176] width 174 height 260
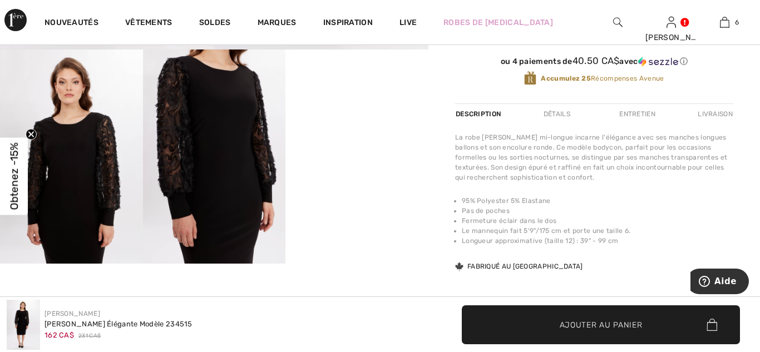
click at [216, 185] on img at bounding box center [214, 157] width 143 height 214
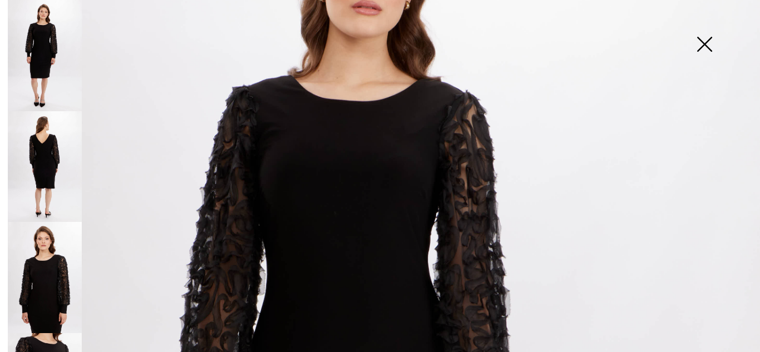
scroll to position [156, 0]
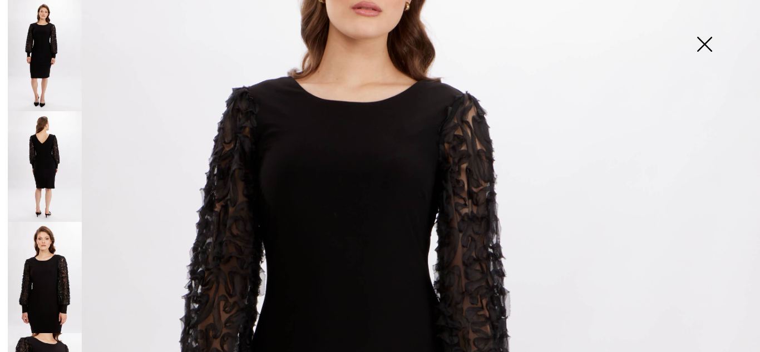
click at [38, 152] on img at bounding box center [45, 166] width 74 height 111
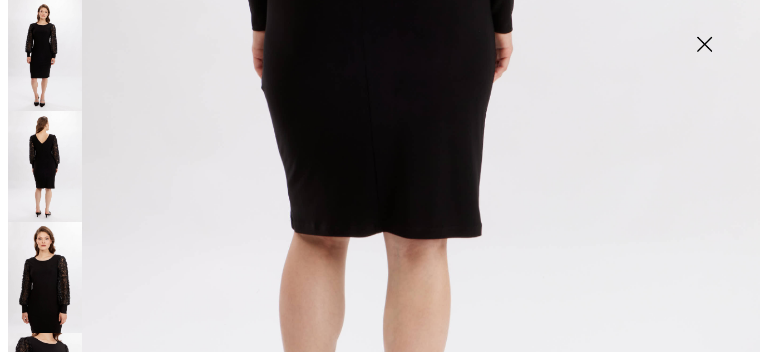
scroll to position [566, 0]
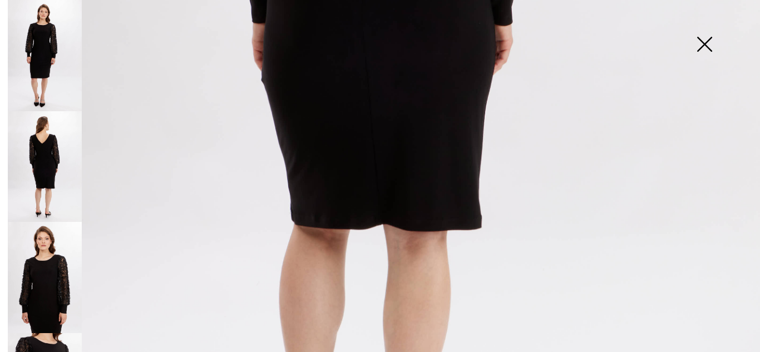
click at [706, 48] on img at bounding box center [705, 45] width 56 height 57
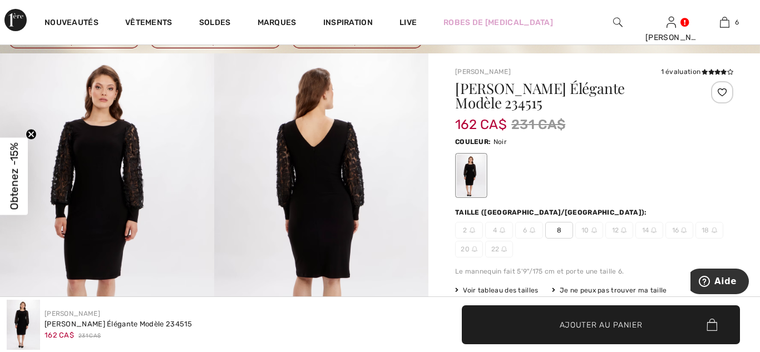
scroll to position [0, 0]
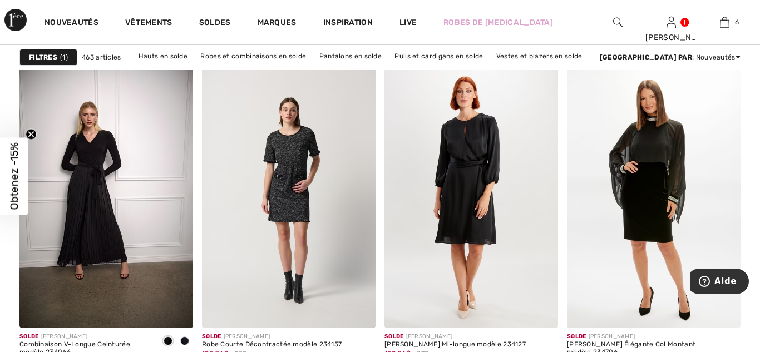
scroll to position [790, 0]
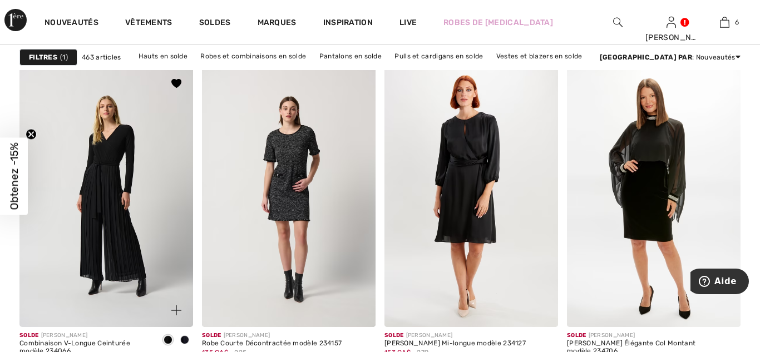
click at [147, 244] on img at bounding box center [106, 197] width 174 height 260
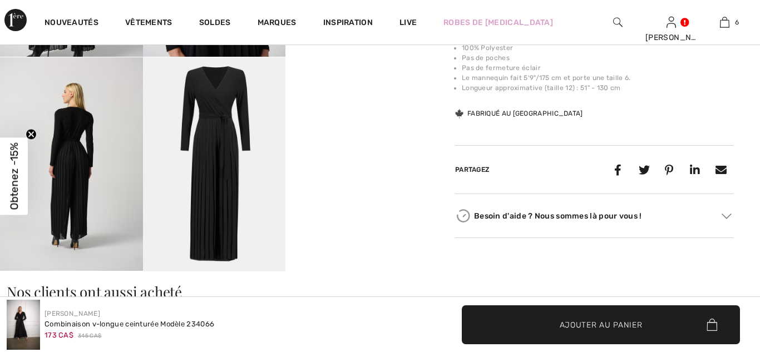
checkbox input "true"
click at [88, 174] on img at bounding box center [71, 164] width 143 height 214
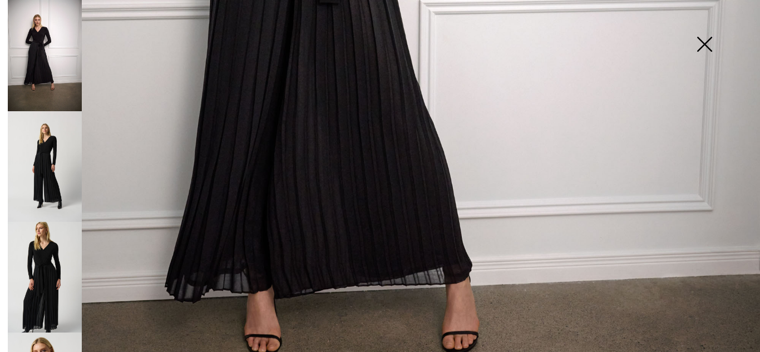
scroll to position [576, 0]
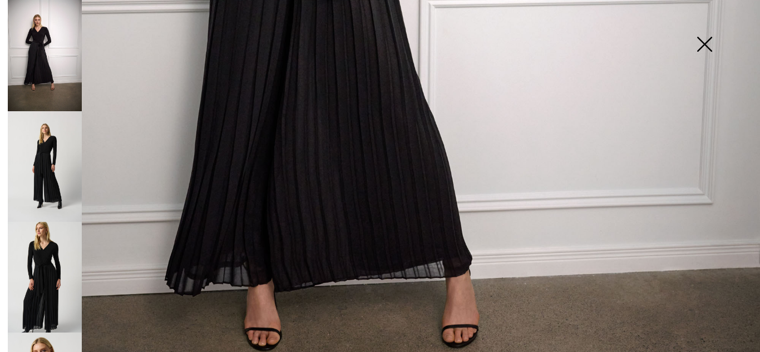
click at [45, 176] on img at bounding box center [45, 166] width 74 height 111
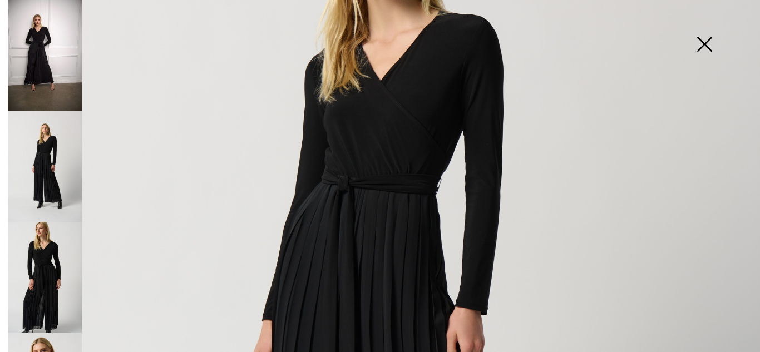
scroll to position [236, 0]
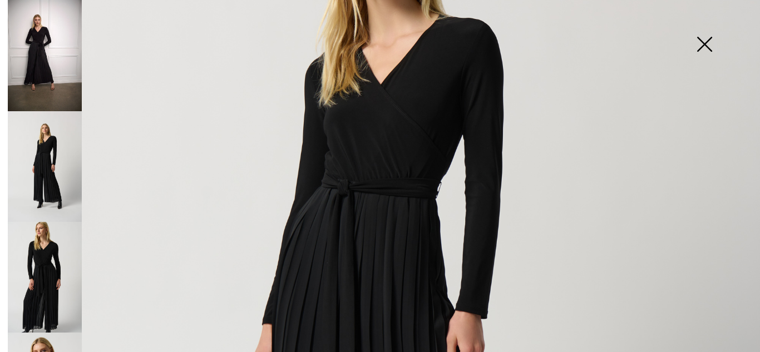
click at [60, 307] on img at bounding box center [45, 277] width 74 height 111
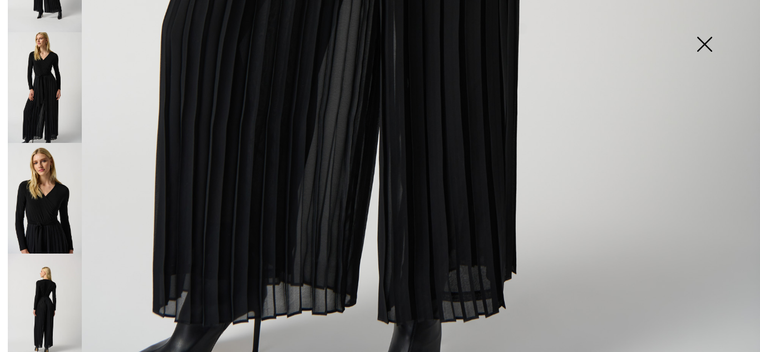
scroll to position [190, 0]
click at [50, 216] on img at bounding box center [45, 197] width 74 height 111
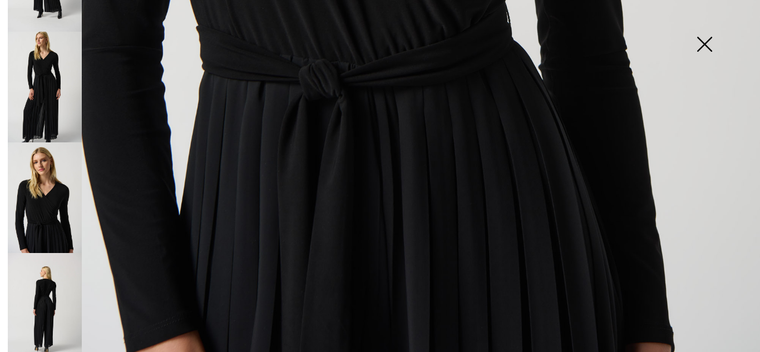
scroll to position [787, 0]
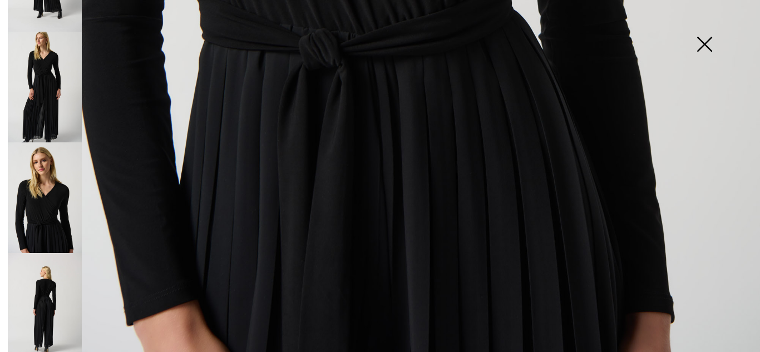
click at [53, 292] on img at bounding box center [45, 308] width 74 height 111
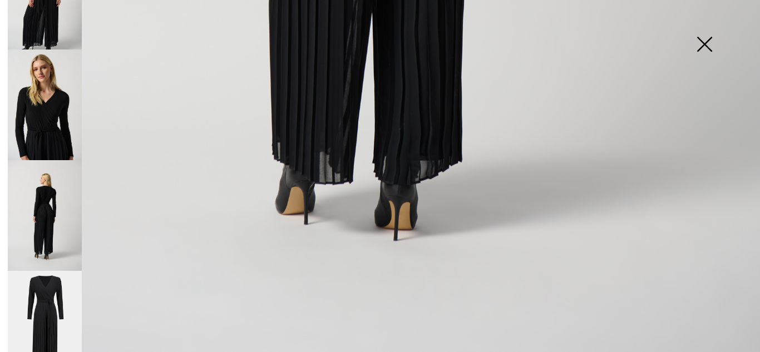
scroll to position [288, 0]
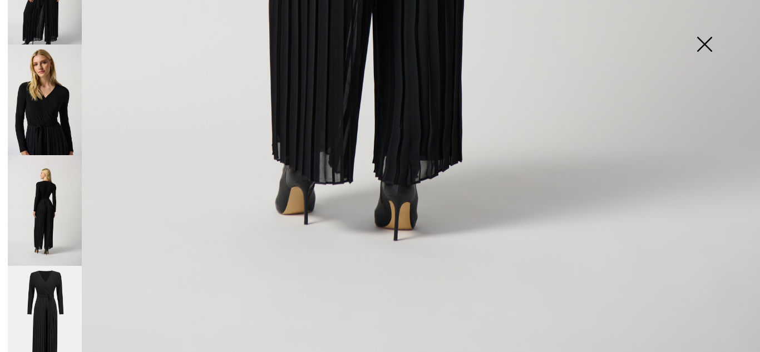
click at [52, 288] on img at bounding box center [45, 321] width 74 height 111
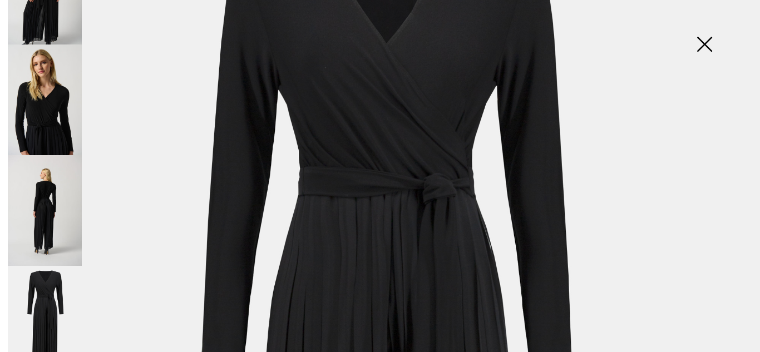
scroll to position [0, 0]
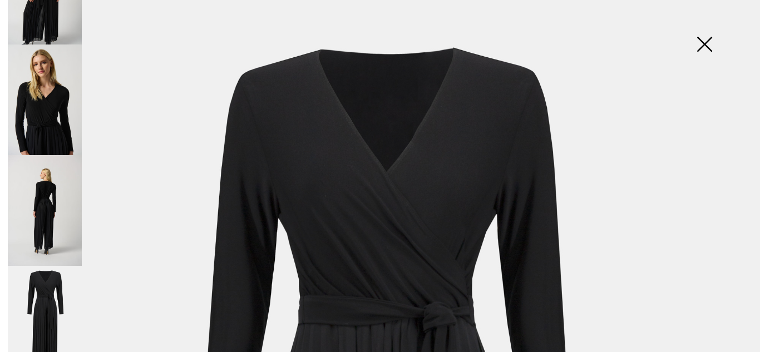
click at [703, 30] on img at bounding box center [705, 45] width 56 height 57
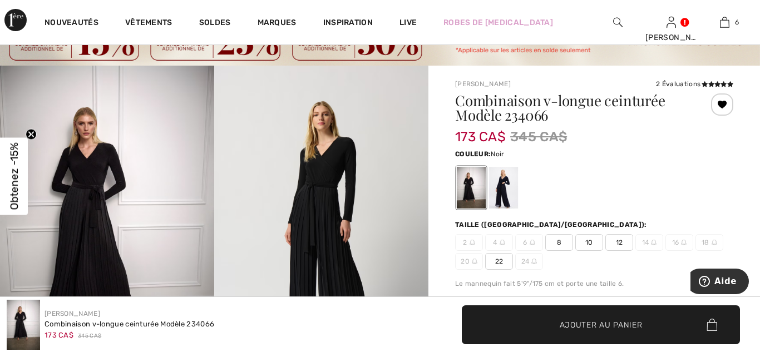
scroll to position [46, 0]
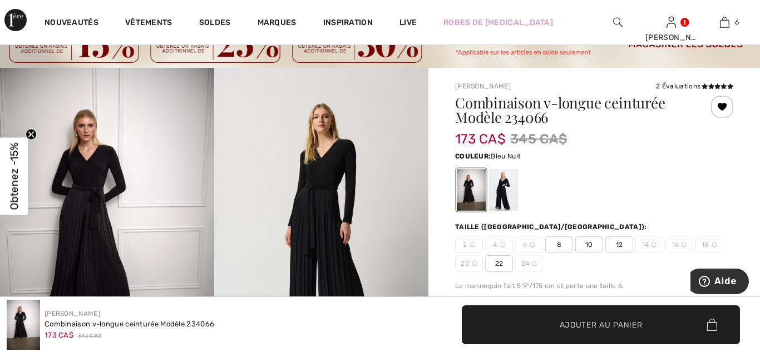
click at [502, 195] on div at bounding box center [503, 191] width 29 height 42
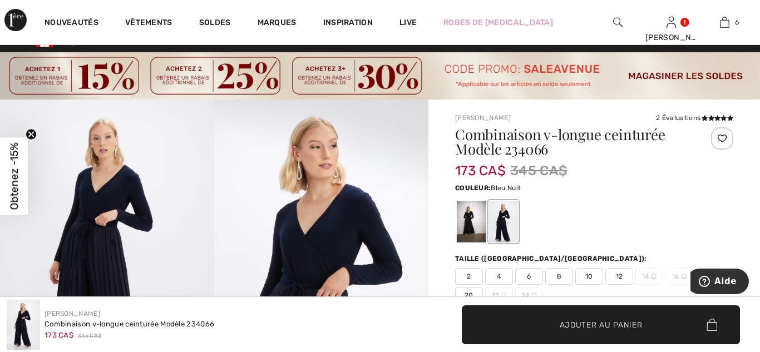
scroll to position [13, 0]
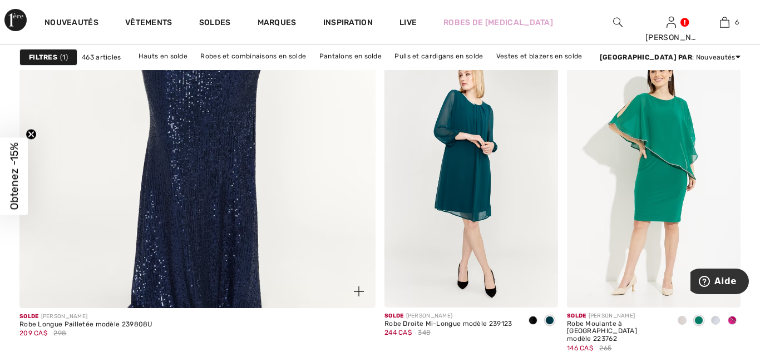
scroll to position [3018, 0]
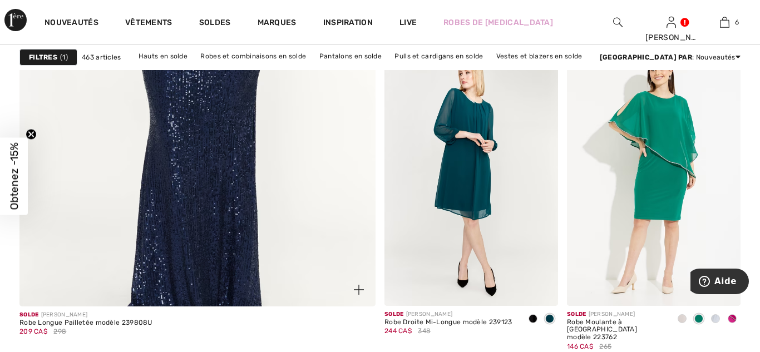
click at [266, 182] on img at bounding box center [197, 43] width 427 height 641
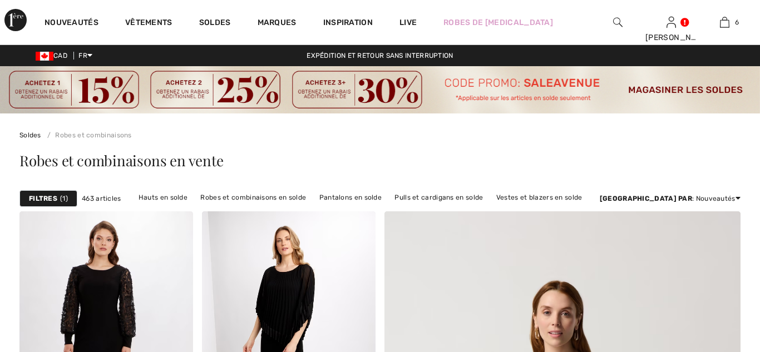
scroll to position [3309, 0]
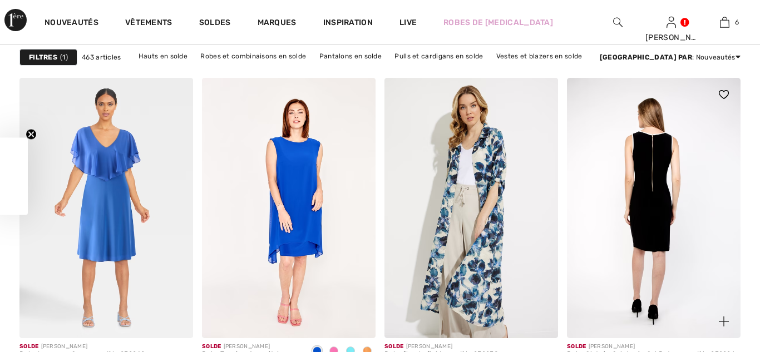
checkbox input "true"
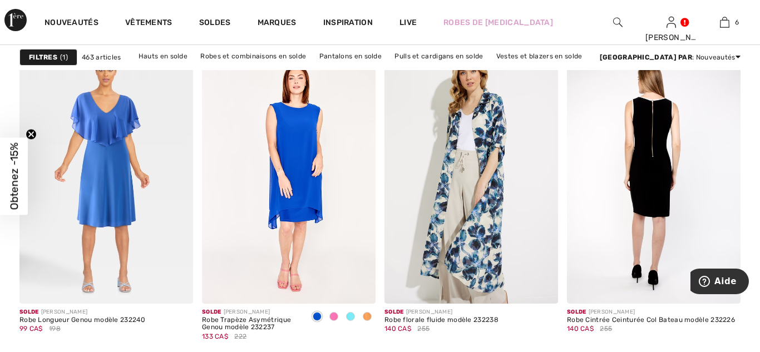
scroll to position [3343, 0]
click at [682, 161] on img at bounding box center [654, 174] width 174 height 260
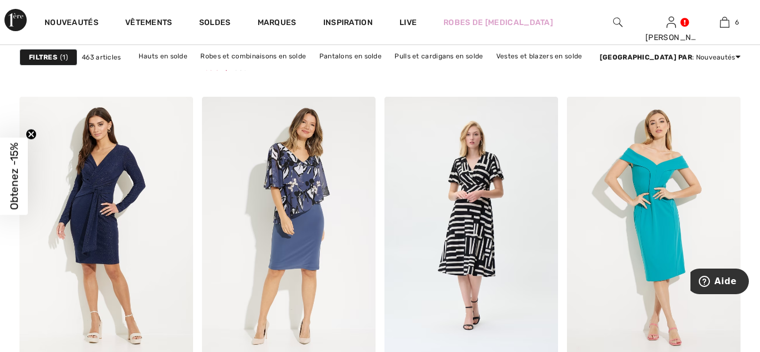
scroll to position [4700, 0]
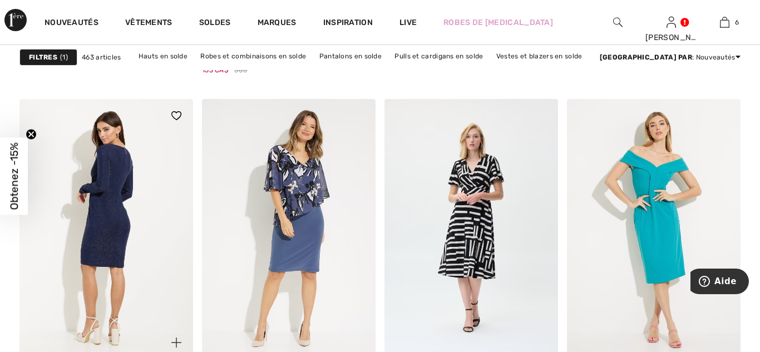
click at [105, 209] on img at bounding box center [106, 229] width 174 height 260
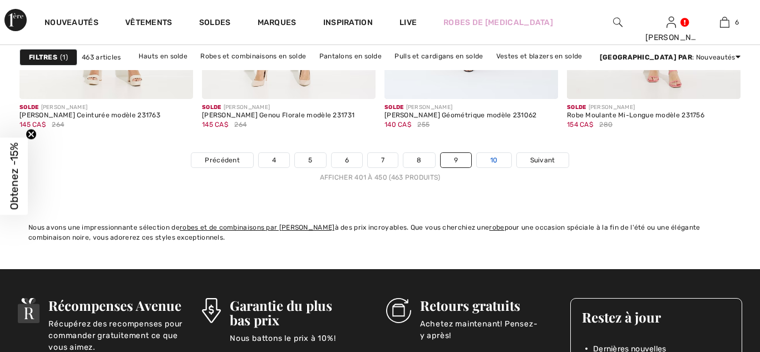
click at [496, 157] on link "10" at bounding box center [494, 160] width 34 height 14
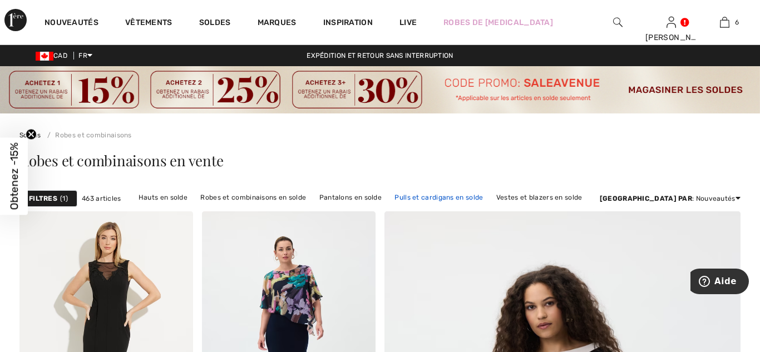
click at [470, 198] on link "Pulls et cardigans en solde" at bounding box center [439, 197] width 100 height 14
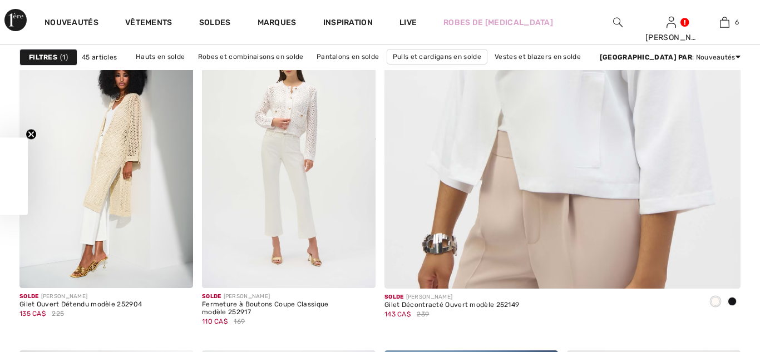
scroll to position [506, 0]
checkbox input "true"
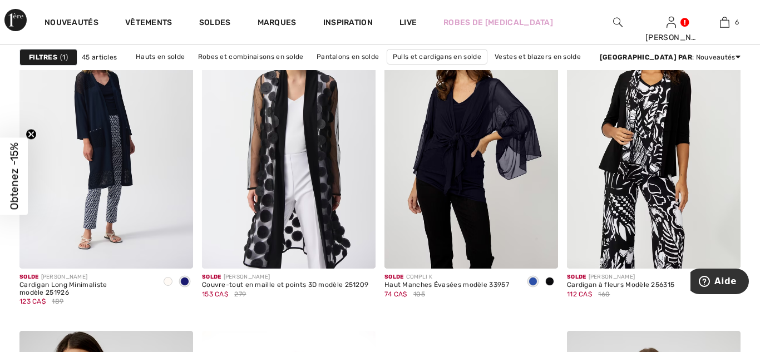
scroll to position [1937, 0]
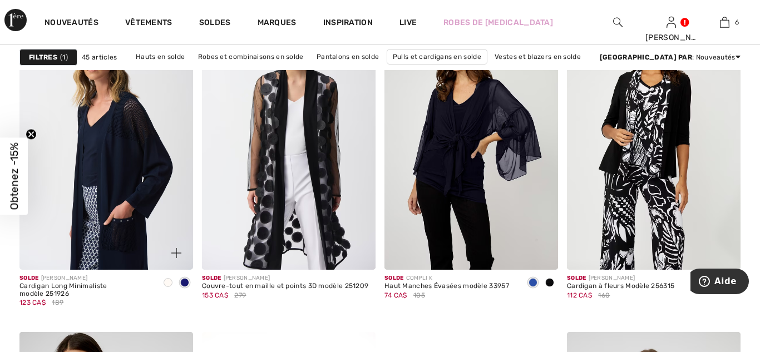
click at [109, 180] on img at bounding box center [106, 139] width 174 height 260
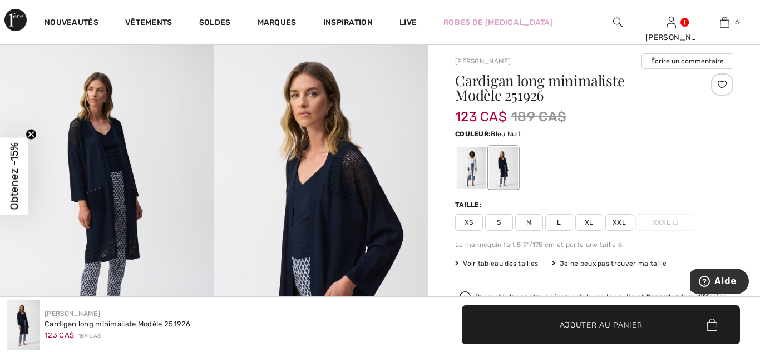
scroll to position [27, 0]
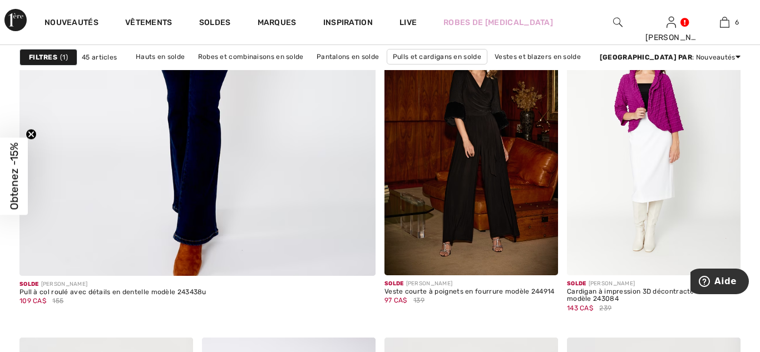
scroll to position [3051, 0]
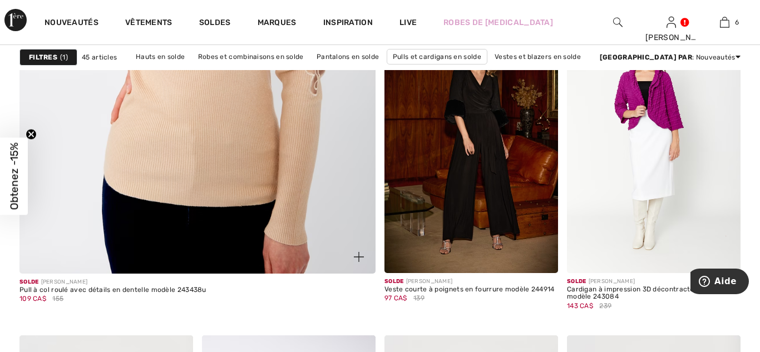
click at [228, 120] on img at bounding box center [197, 10] width 427 height 641
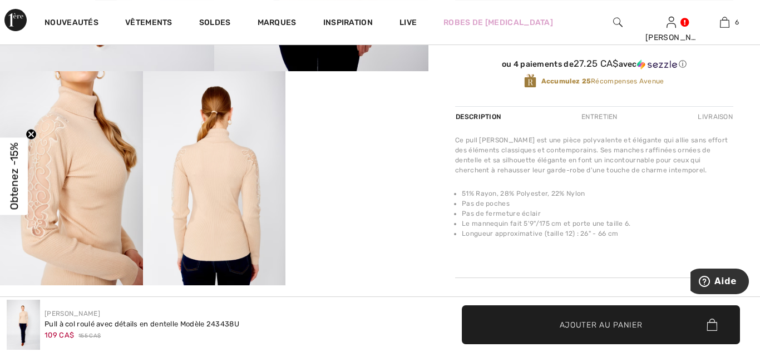
scroll to position [363, 0]
click at [82, 201] on img at bounding box center [71, 179] width 143 height 214
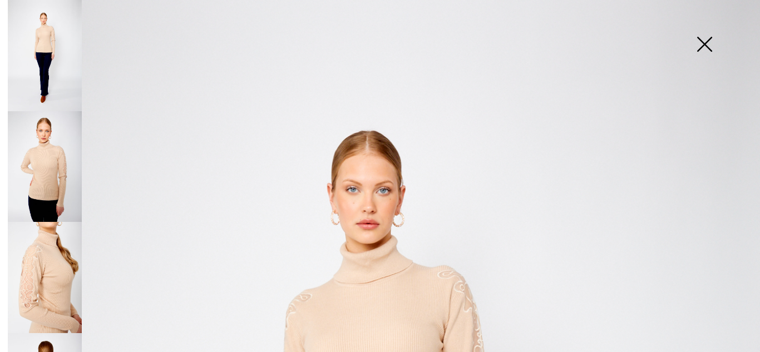
click at [45, 263] on img at bounding box center [45, 277] width 74 height 111
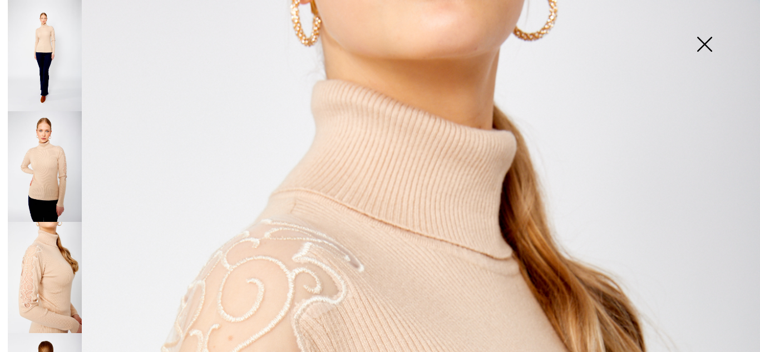
scroll to position [90, 0]
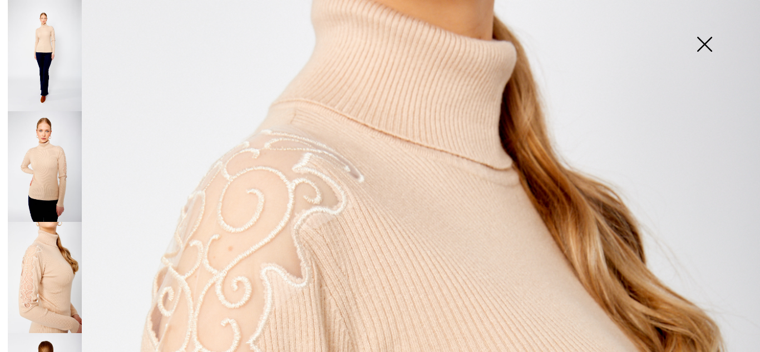
click at [41, 242] on img at bounding box center [45, 277] width 74 height 111
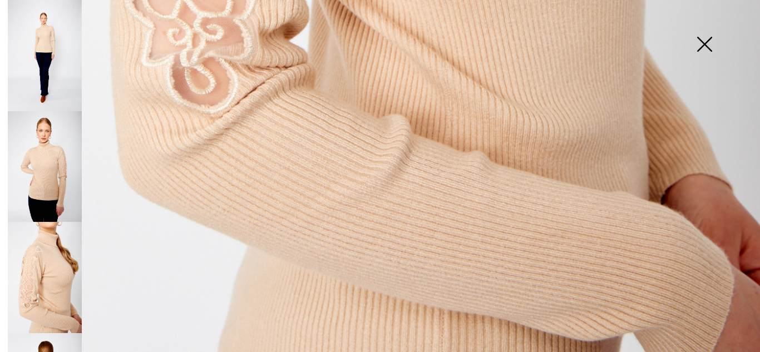
scroll to position [779, 0]
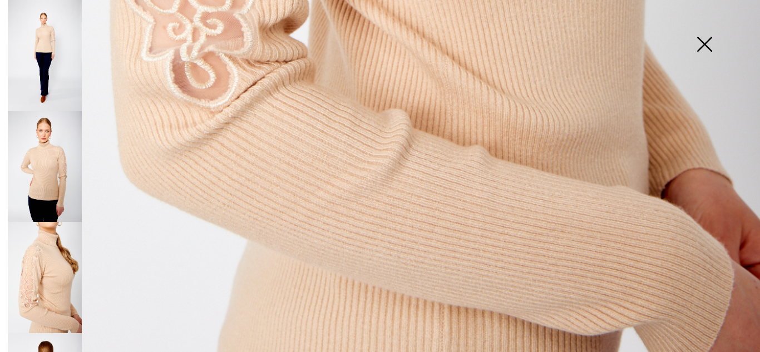
click at [703, 52] on img at bounding box center [705, 45] width 56 height 57
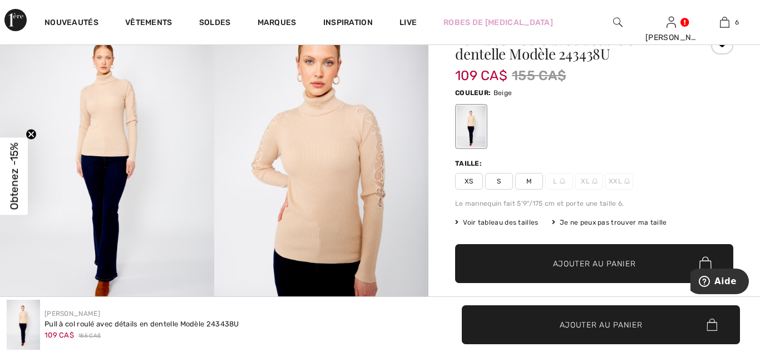
scroll to position [50, 0]
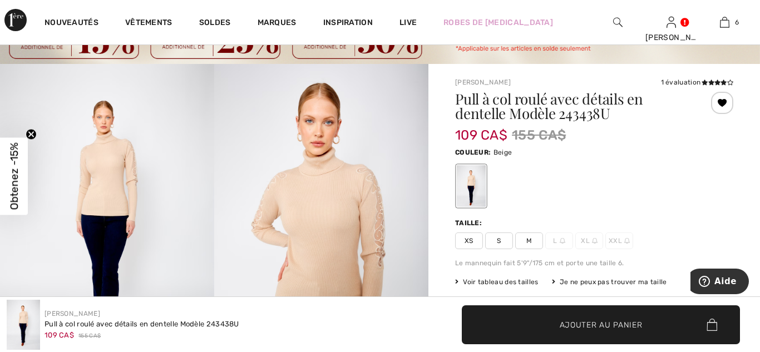
click at [527, 244] on span "M" at bounding box center [529, 241] width 28 height 17
click at [597, 321] on span "Ajouter au panier" at bounding box center [601, 325] width 83 height 12
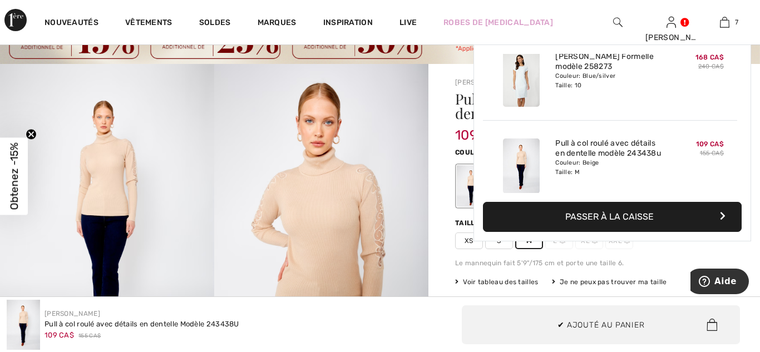
scroll to position [469, 0]
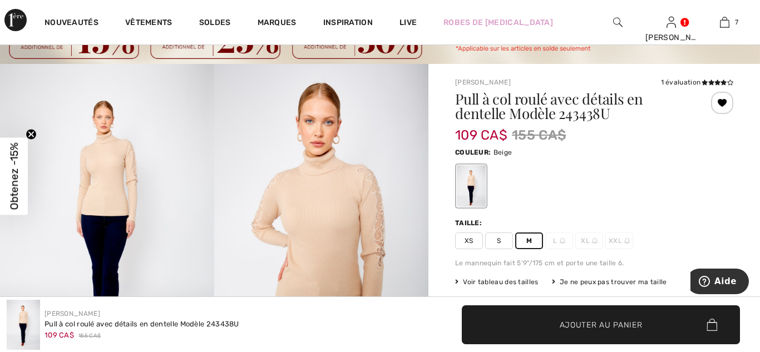
click at [597, 321] on span "Ajouter au panier" at bounding box center [601, 325] width 83 height 12
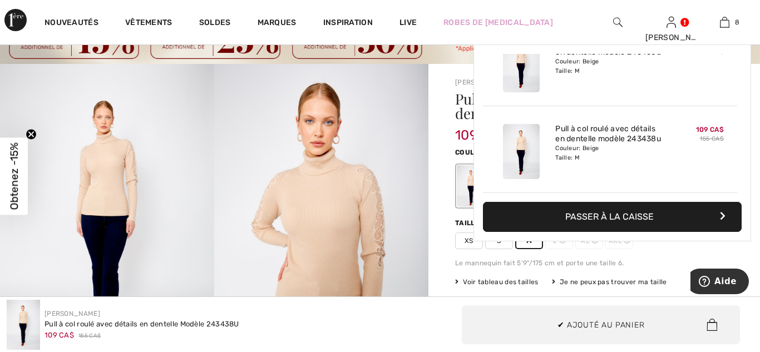
scroll to position [556, 0]
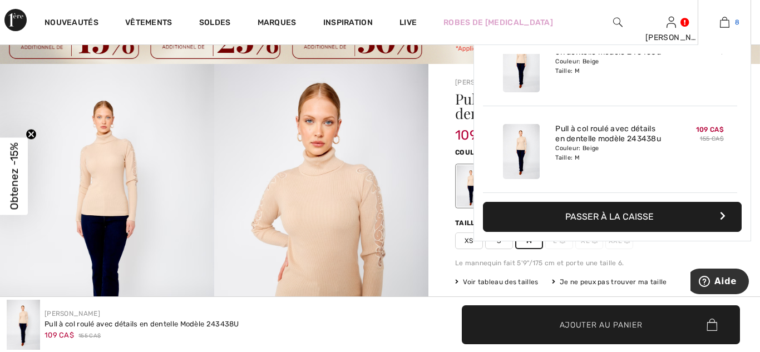
click at [724, 28] on img at bounding box center [724, 22] width 9 height 13
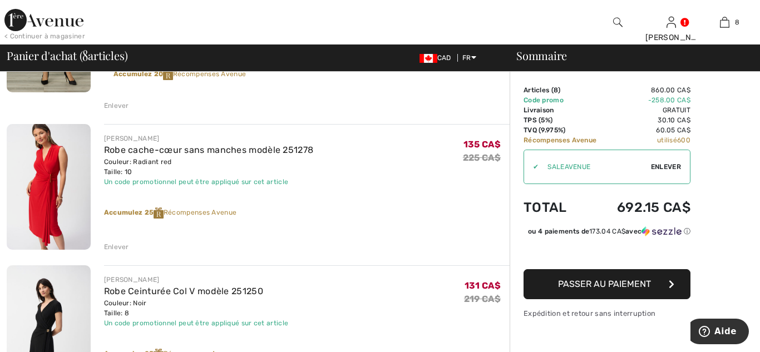
click at [118, 245] on div "Enlever" at bounding box center [116, 247] width 25 height 10
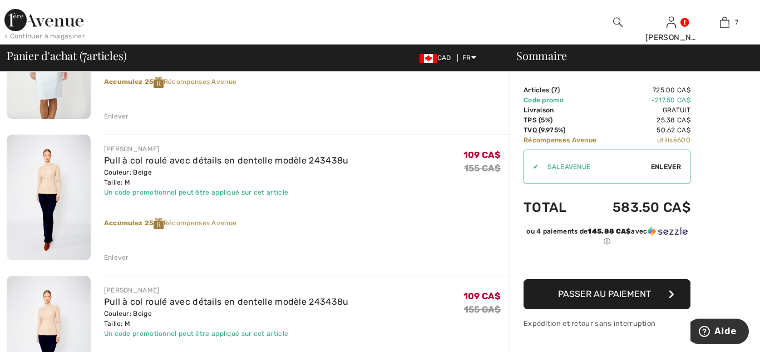
scroll to position [752, 0]
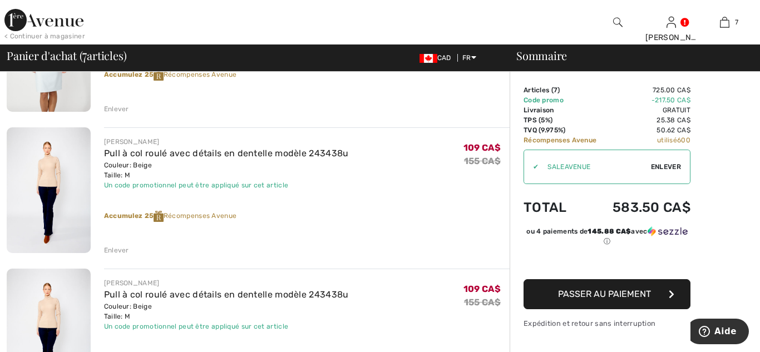
click at [120, 253] on div "Enlever" at bounding box center [116, 250] width 25 height 10
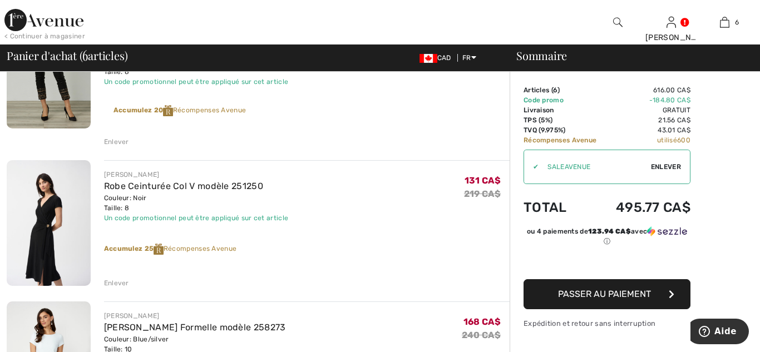
scroll to position [436, 0]
click at [46, 259] on img at bounding box center [49, 224] width 84 height 126
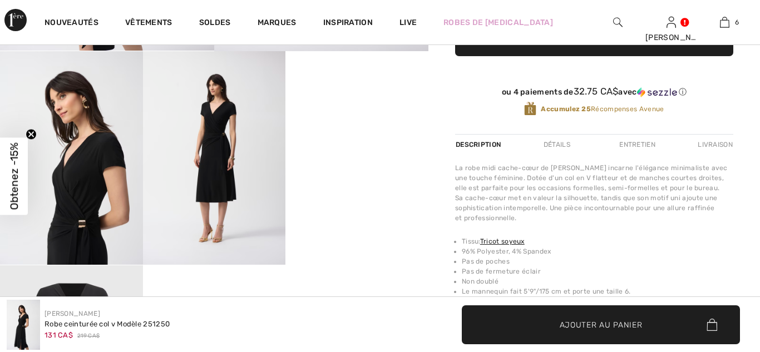
scroll to position [384, 0]
click at [355, 122] on video "Your browser does not support the video tag." at bounding box center [356, 86] width 143 height 71
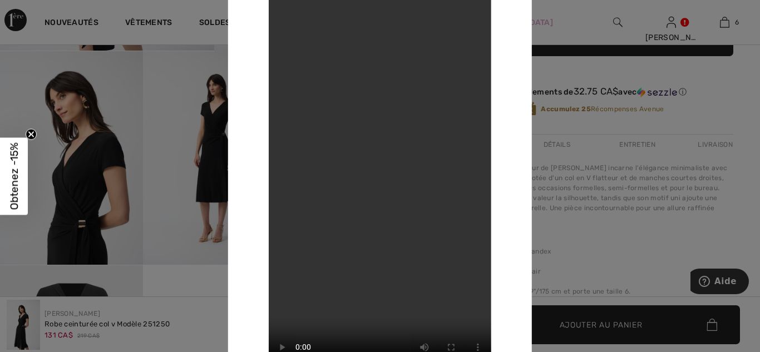
scroll to position [0, 0]
click at [562, 28] on div at bounding box center [380, 176] width 760 height 352
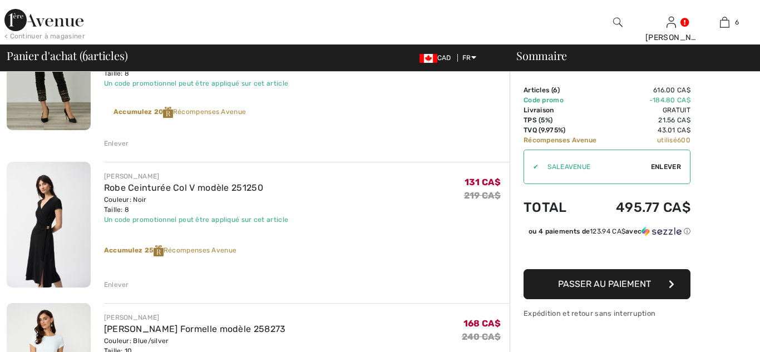
checkbox input "true"
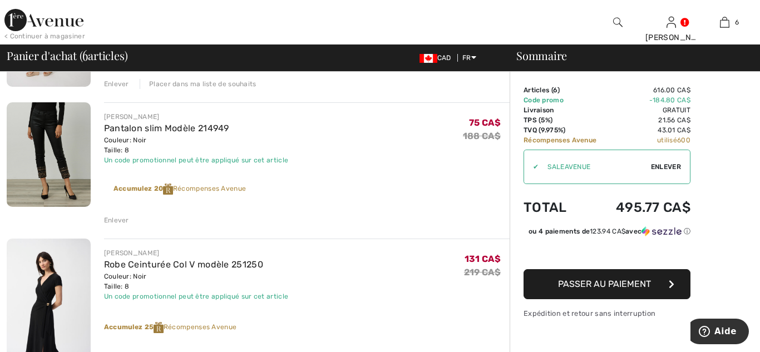
scroll to position [354, 0]
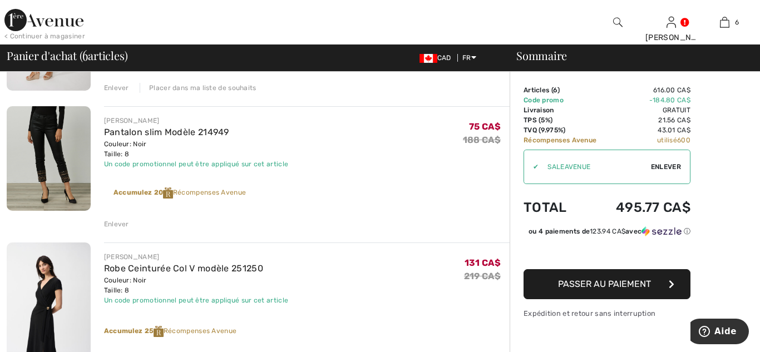
click at [42, 156] on img at bounding box center [49, 158] width 84 height 105
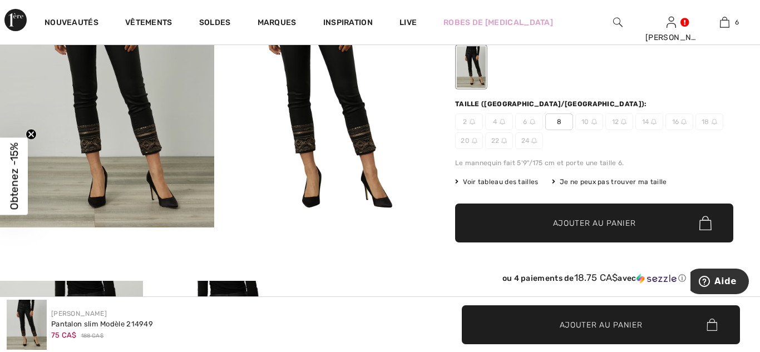
scroll to position [155, 0]
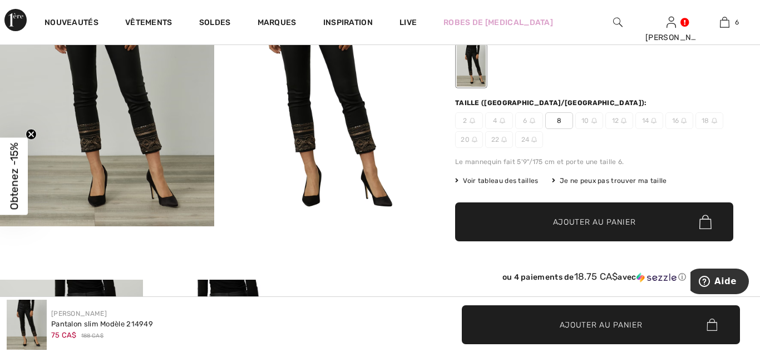
click at [319, 283] on video "Your browser does not support the video tag." at bounding box center [356, 315] width 143 height 71
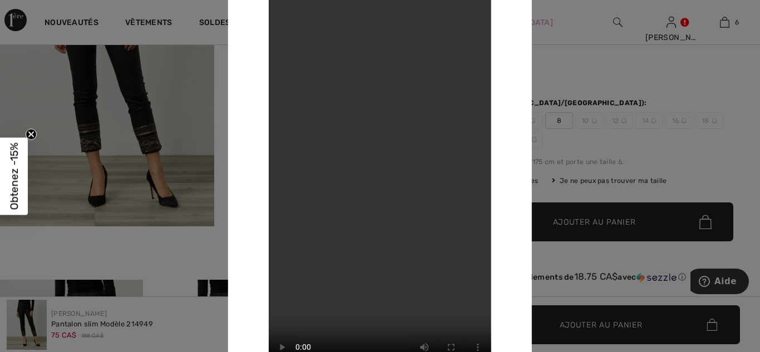
click at [544, 18] on div at bounding box center [380, 176] width 760 height 352
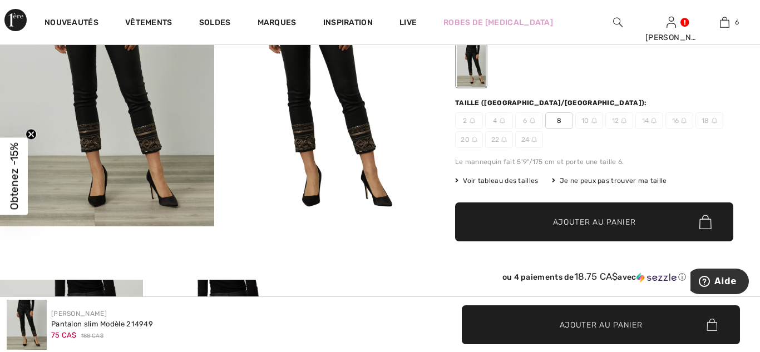
scroll to position [0, 0]
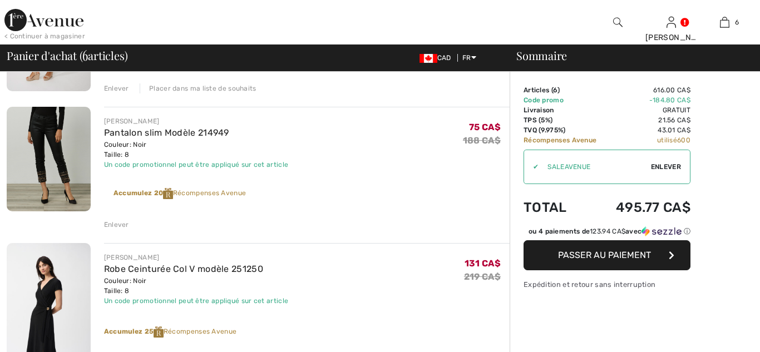
click at [119, 224] on div "Enlever" at bounding box center [116, 225] width 25 height 10
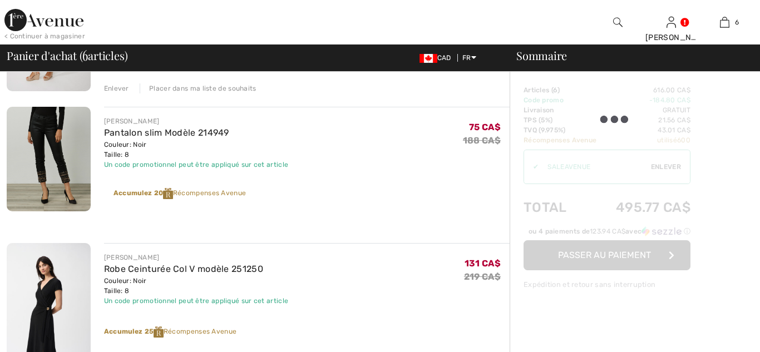
scroll to position [354, 0]
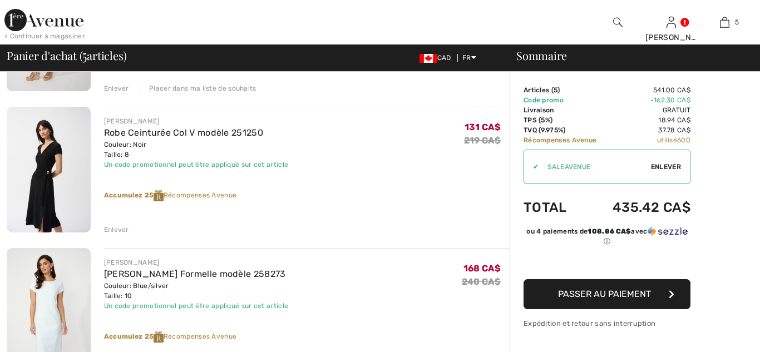
checkbox input "true"
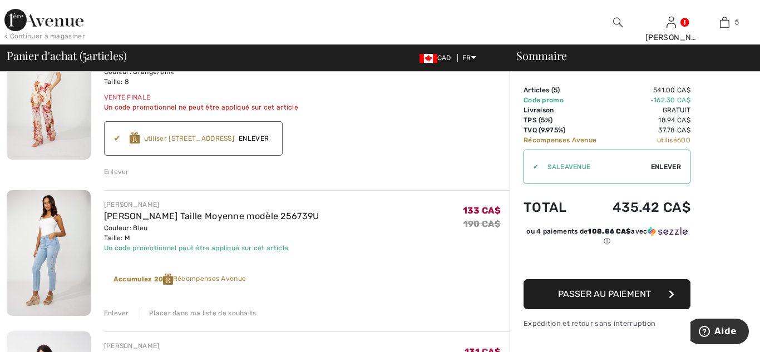
scroll to position [130, 0]
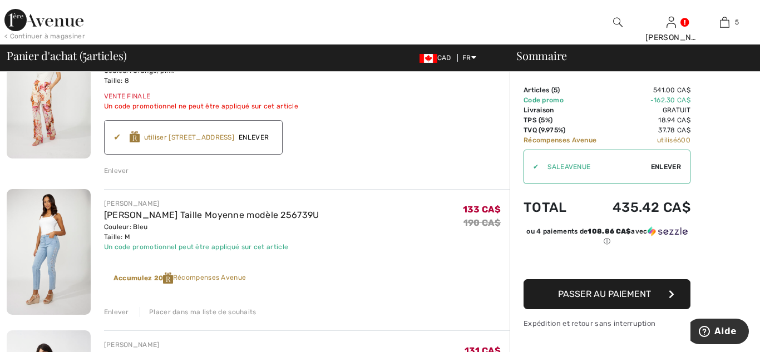
click at [584, 293] on span "Passer au paiement" at bounding box center [604, 294] width 93 height 11
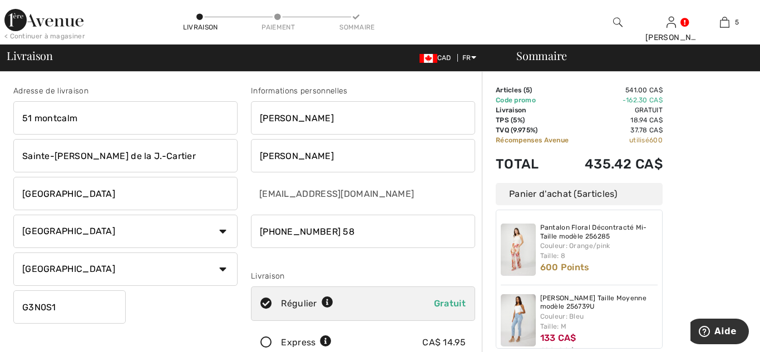
click at [78, 123] on input "51 montcalm" at bounding box center [125, 117] width 224 height 33
type input "5"
type input "[STREET_ADDRESS]"
type input "Sainte-[PERSON_NAME]-cartier"
type input "g3n2z6"
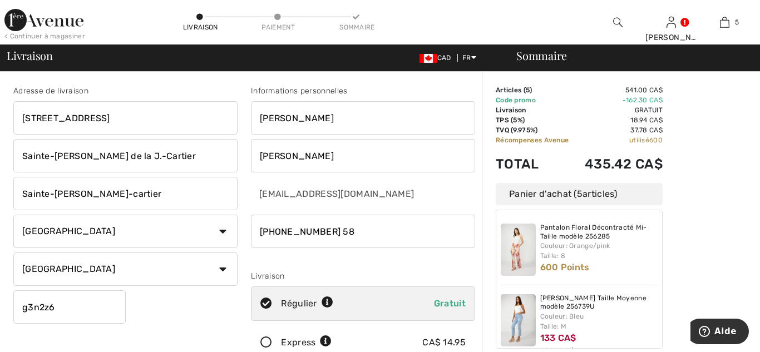
type input "[PERSON_NAME]"
type input "5819906767"
type input "G3N2Z6"
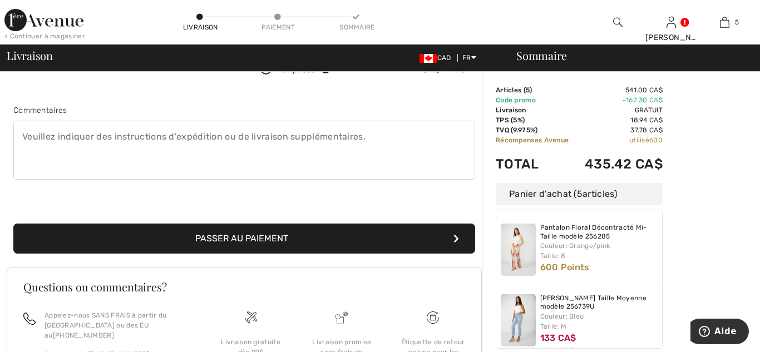
scroll to position [276, 0]
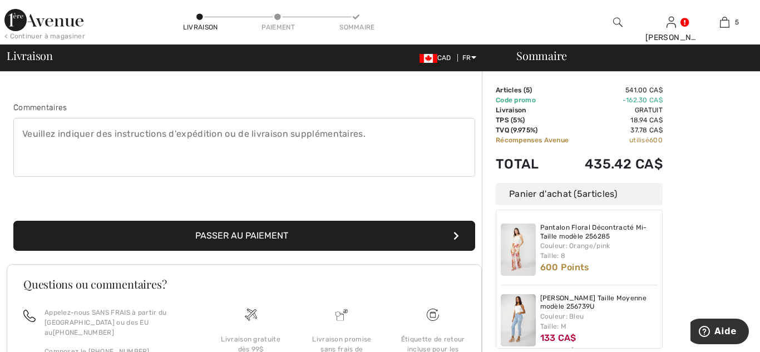
click at [274, 233] on button "Passer au paiement" at bounding box center [244, 236] width 462 height 30
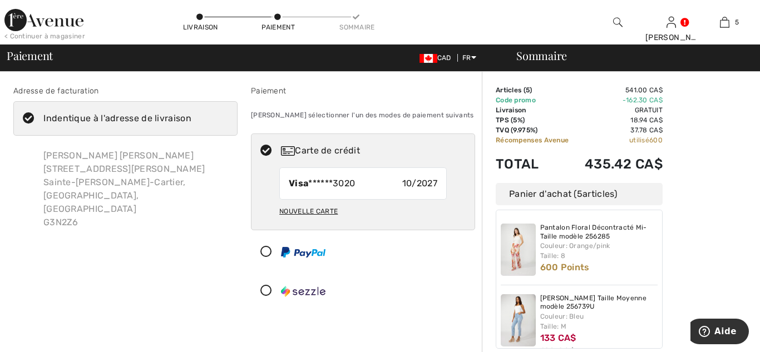
click at [27, 120] on icon at bounding box center [28, 119] width 29 height 12
click at [191, 120] on input "Indentique à l'adresse de livraison" at bounding box center [194, 118] width 7 height 33
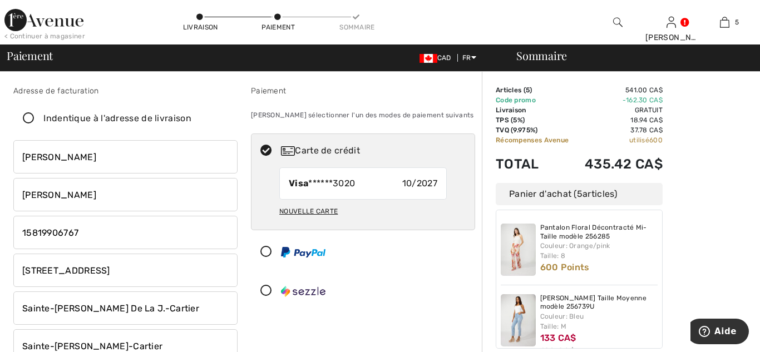
checkbox input "false"
click at [56, 156] on input "Anne" at bounding box center [125, 156] width 224 height 33
type input "A"
type input "[PERSON_NAME]"
type input "dubé"
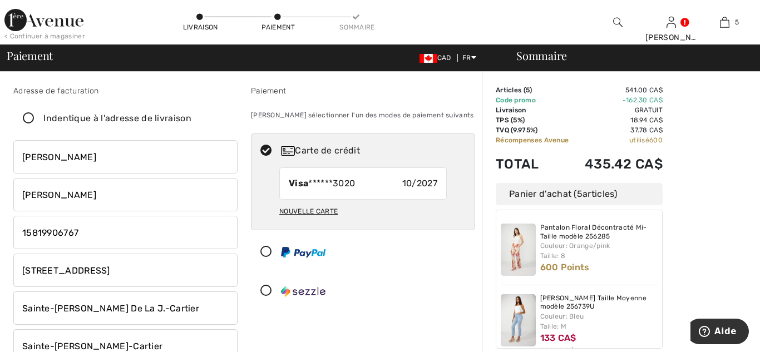
type input "4188752141"
type input "51 montcalm ste-catherine j.cartier"
type input "quebec"
type input "G3N0S1"
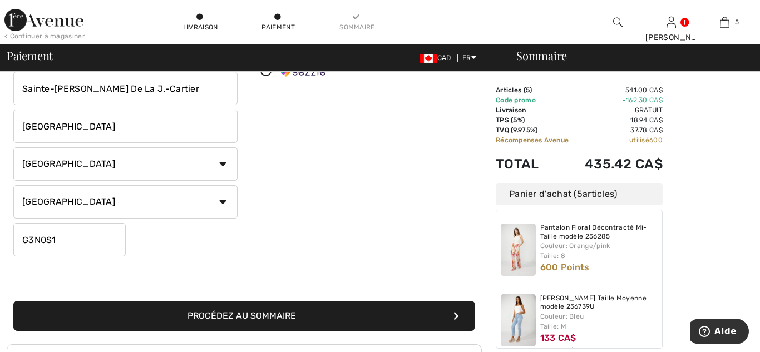
scroll to position [222, 0]
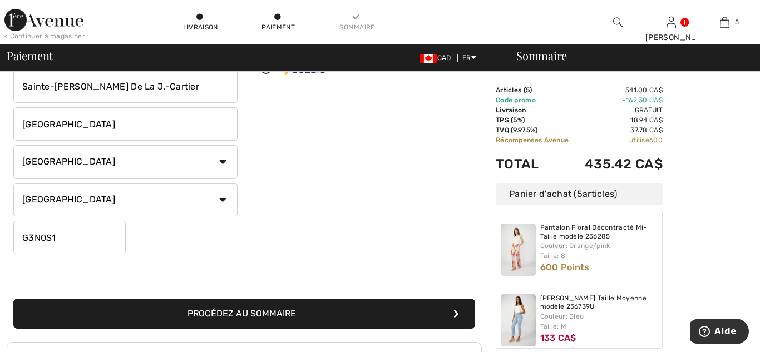
click at [249, 309] on button "Procédez au sommaire" at bounding box center [244, 314] width 462 height 30
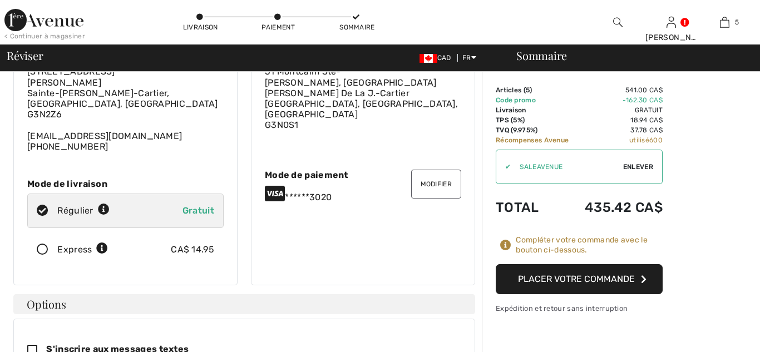
checkbox input "true"
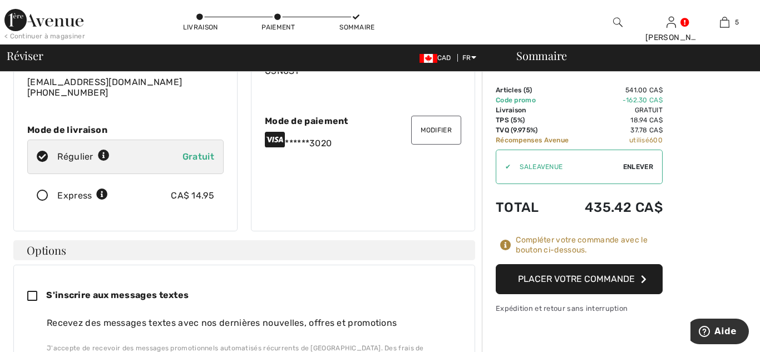
scroll to position [141, 0]
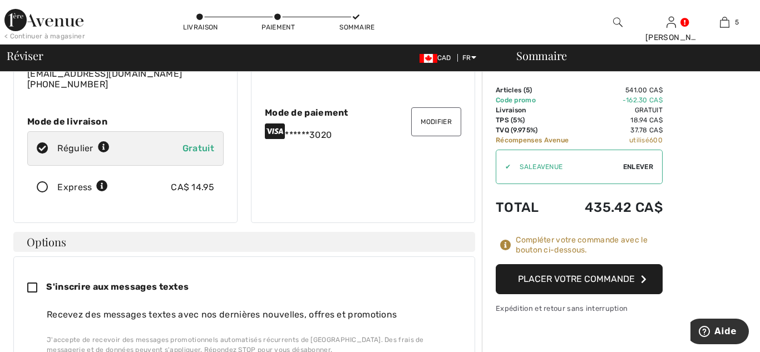
click at [559, 277] on button "Placer votre commande" at bounding box center [579, 279] width 167 height 30
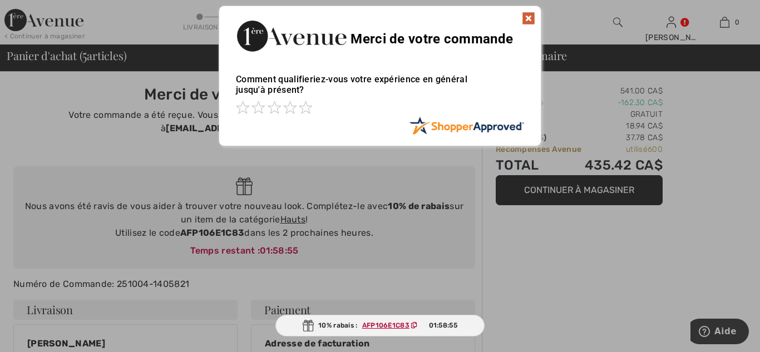
click at [526, 21] on img at bounding box center [528, 18] width 13 height 13
